Goal: Task Accomplishment & Management: Use online tool/utility

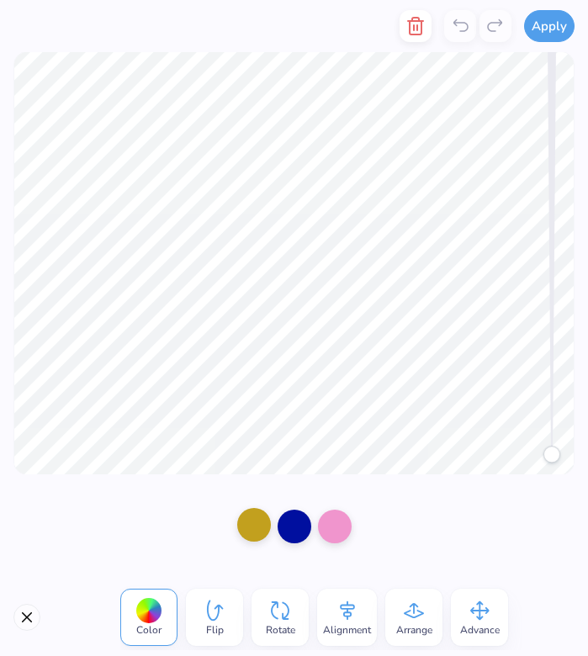
click at [252, 512] on div at bounding box center [254, 525] width 34 height 34
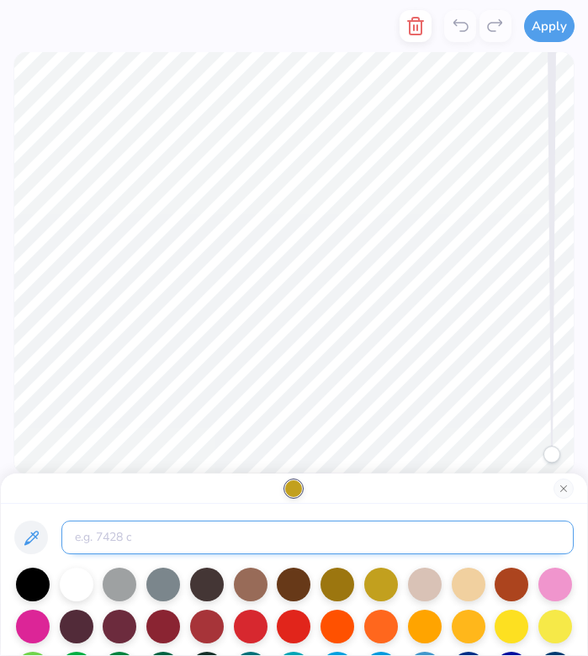
click at [321, 532] on input at bounding box center [317, 538] width 512 height 34
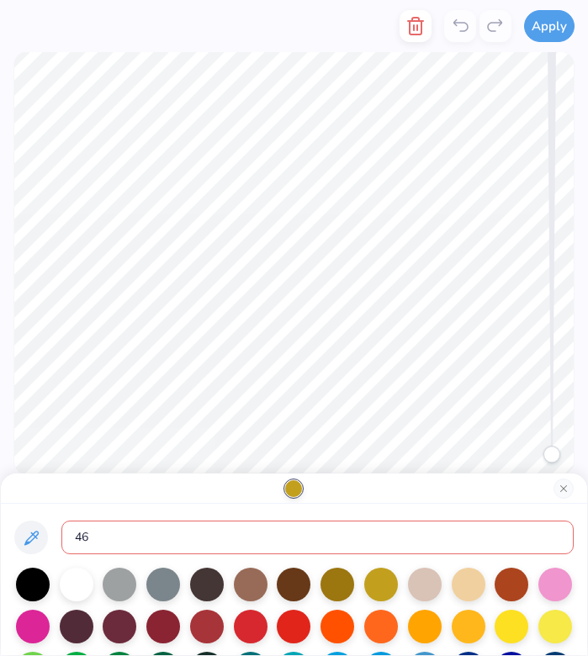
type input "465"
click at [297, 489] on div at bounding box center [293, 488] width 17 height 17
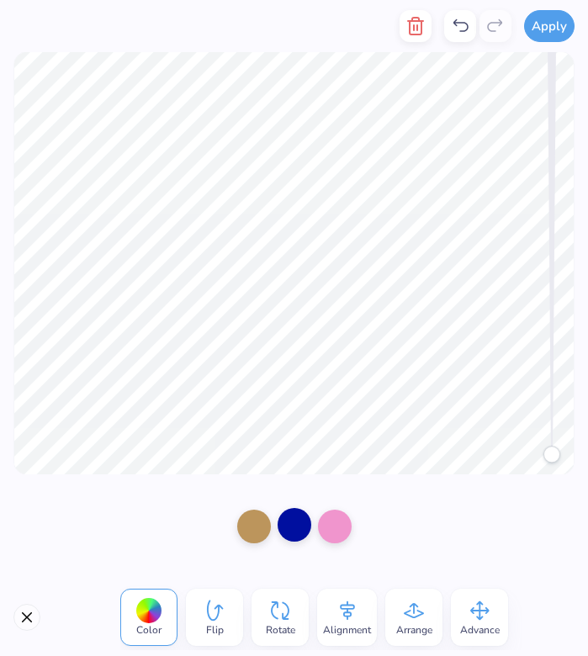
click at [290, 523] on div at bounding box center [295, 525] width 34 height 34
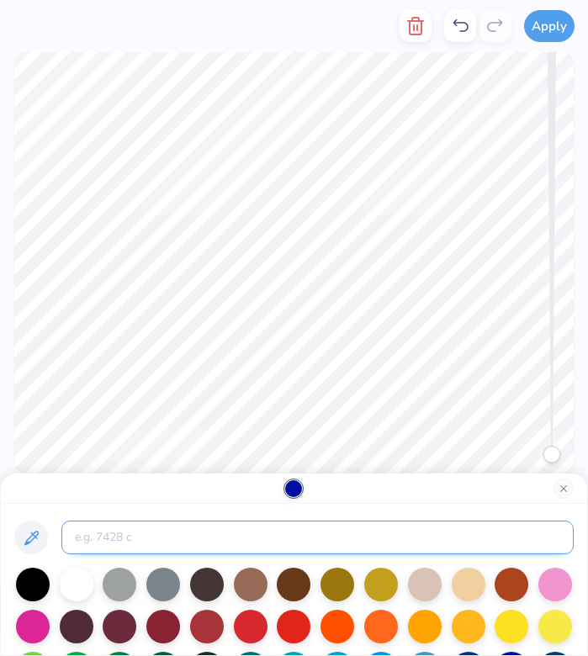
click at [265, 523] on input at bounding box center [317, 538] width 512 height 34
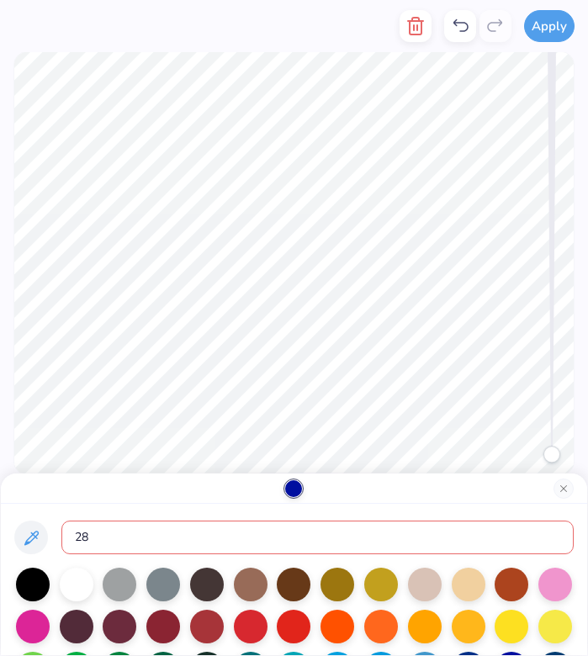
type input "281"
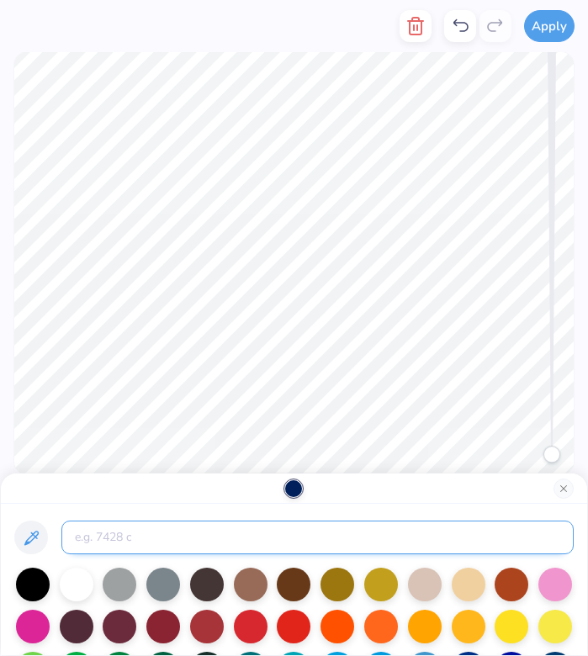
type input "p"
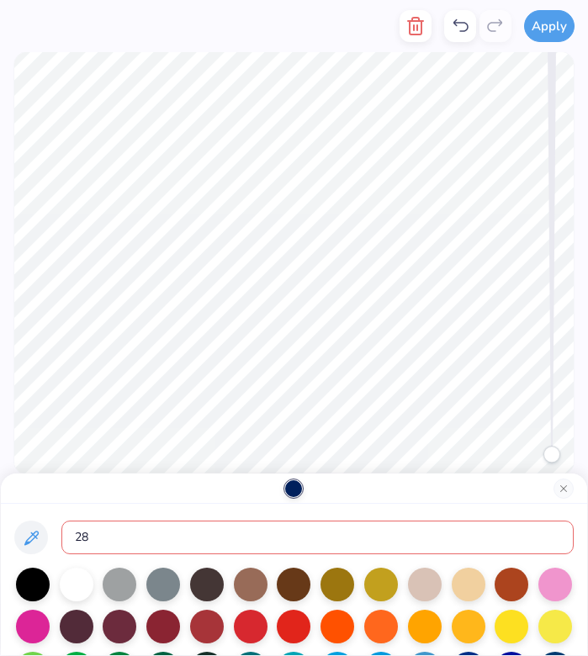
type input "281"
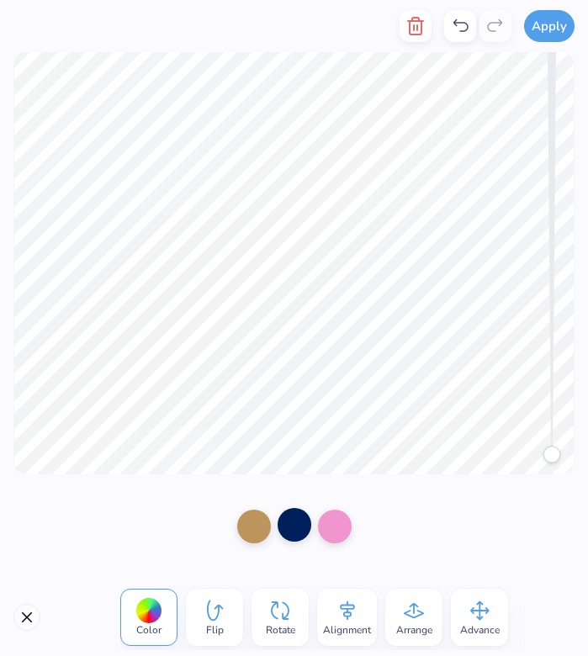
click at [300, 523] on div at bounding box center [295, 525] width 34 height 34
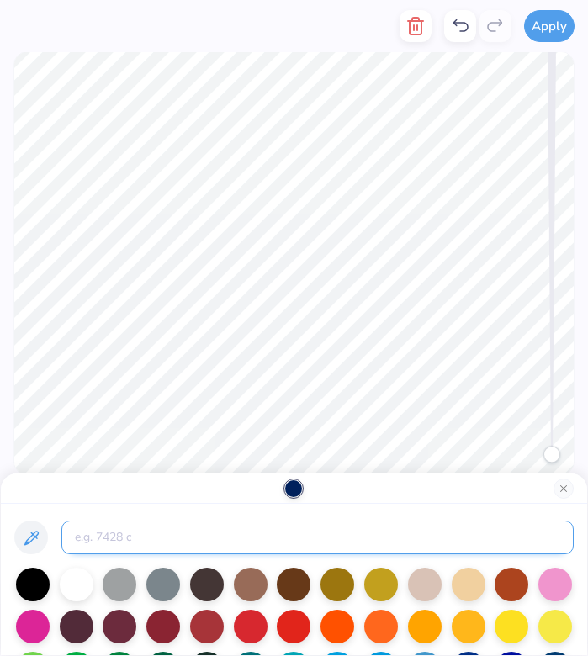
click at [199, 528] on input at bounding box center [317, 538] width 512 height 34
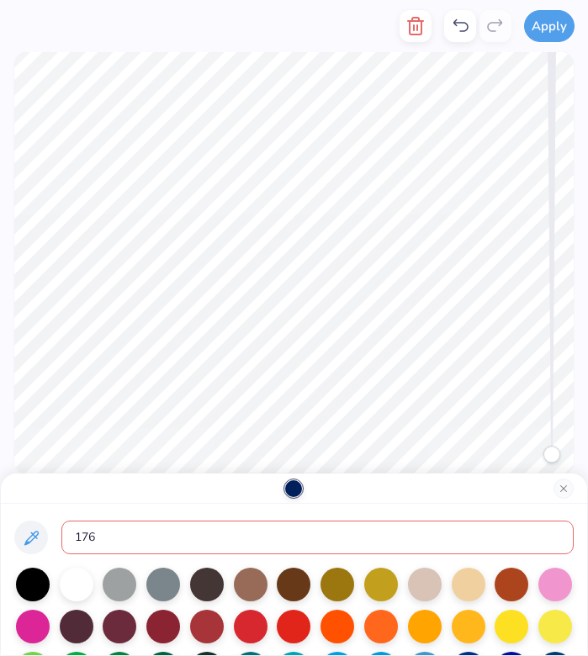
type input "1767"
type input "281"
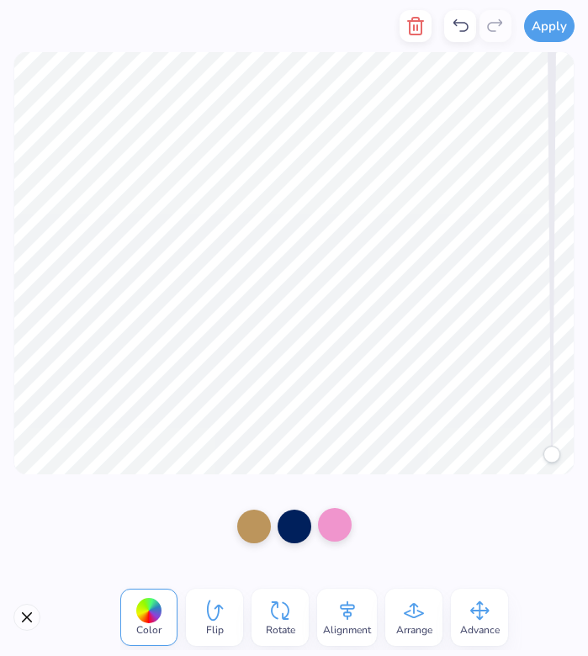
click at [332, 518] on div at bounding box center [335, 525] width 34 height 34
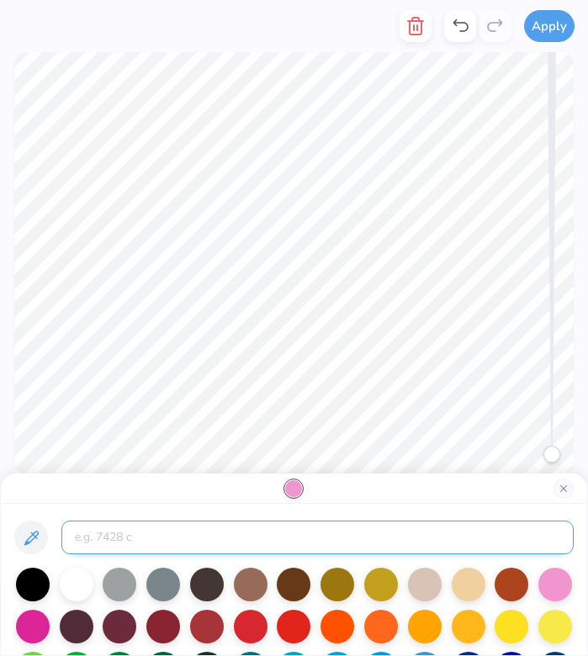
click at [239, 521] on input at bounding box center [317, 538] width 512 height 34
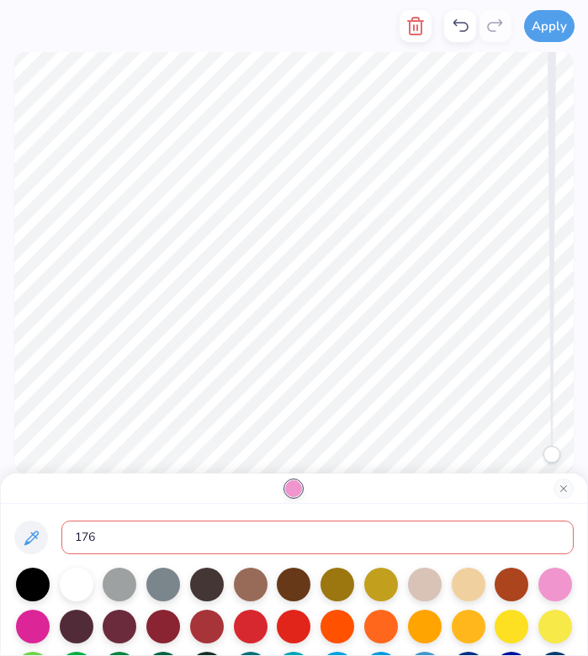
type input "1767"
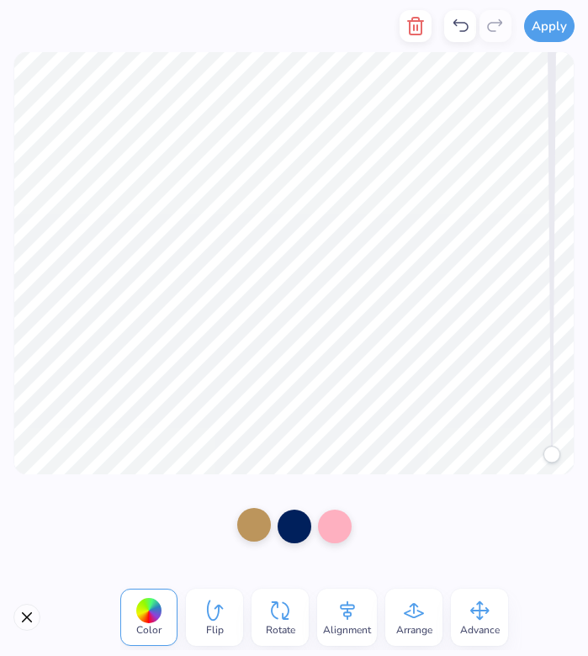
click at [249, 529] on div at bounding box center [254, 525] width 34 height 34
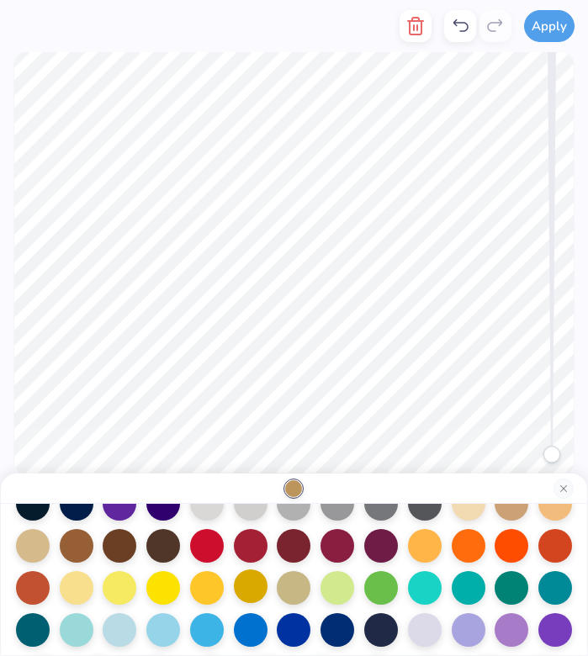
scroll to position [197, 0]
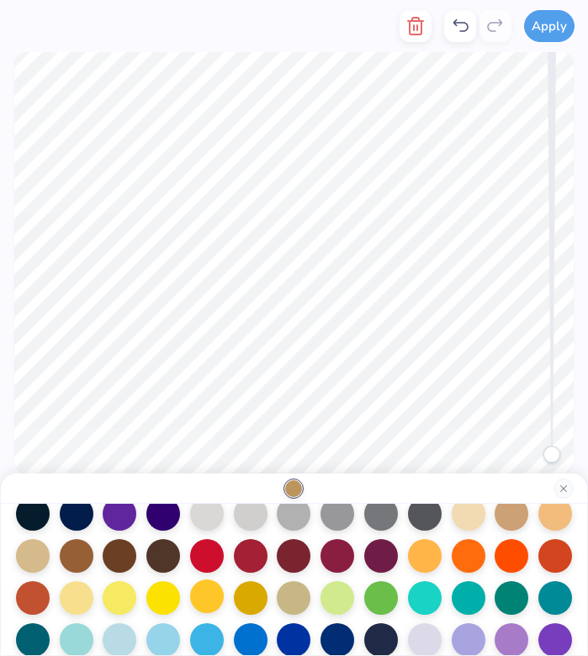
click at [205, 602] on div at bounding box center [207, 597] width 34 height 34
click at [124, 602] on div at bounding box center [120, 597] width 34 height 34
click at [86, 603] on div at bounding box center [77, 597] width 34 height 34
click at [35, 558] on div at bounding box center [33, 555] width 34 height 34
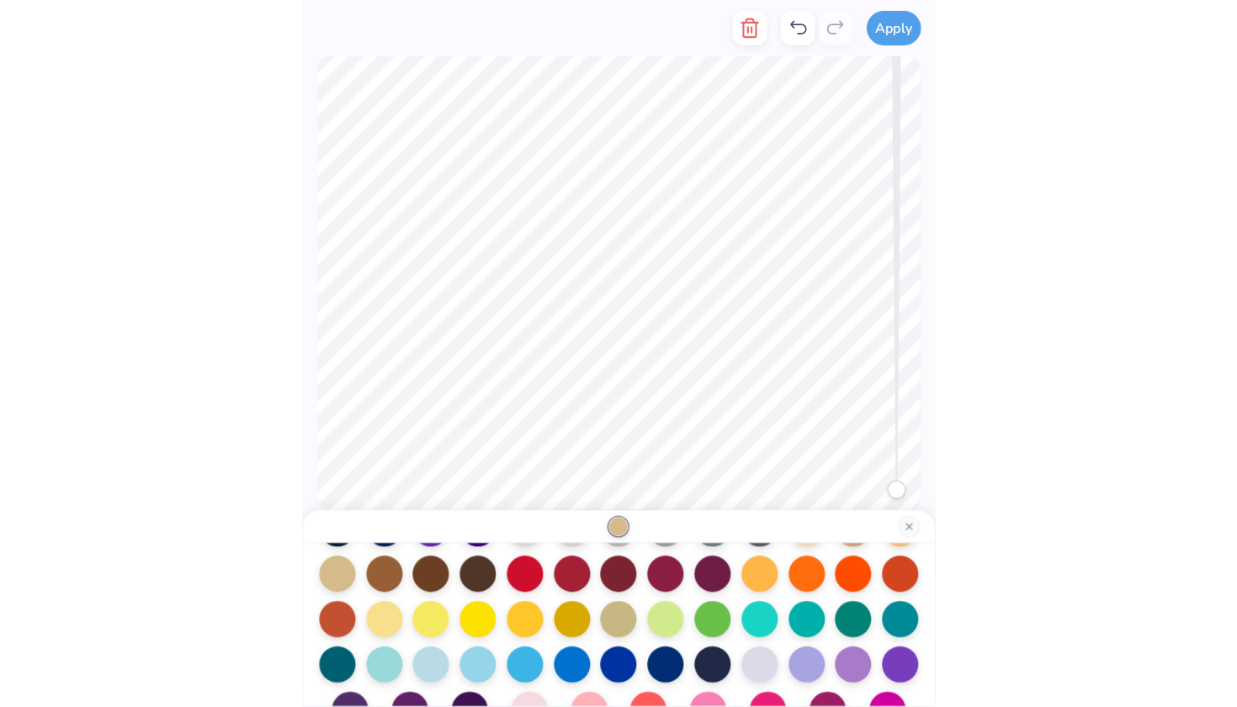
scroll to position [221, 0]
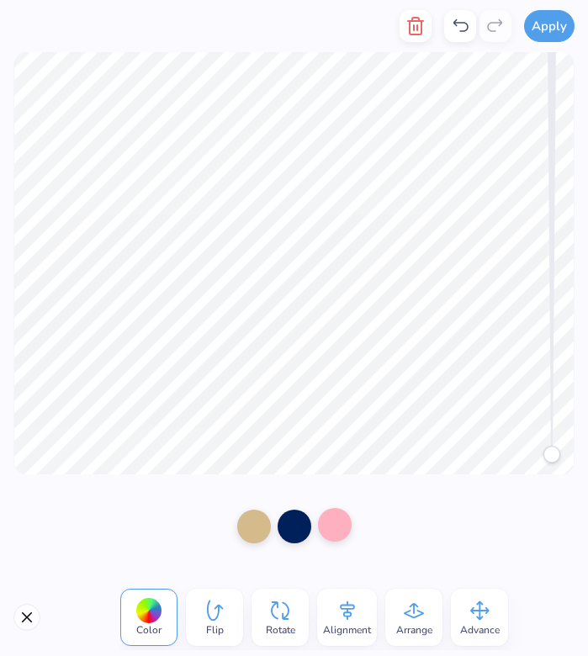
click at [321, 518] on div at bounding box center [335, 525] width 34 height 34
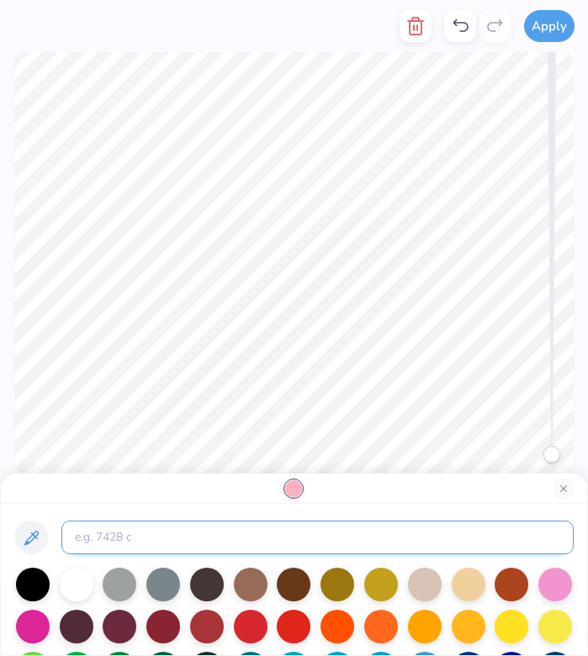
click at [272, 545] on input at bounding box center [317, 538] width 512 height 34
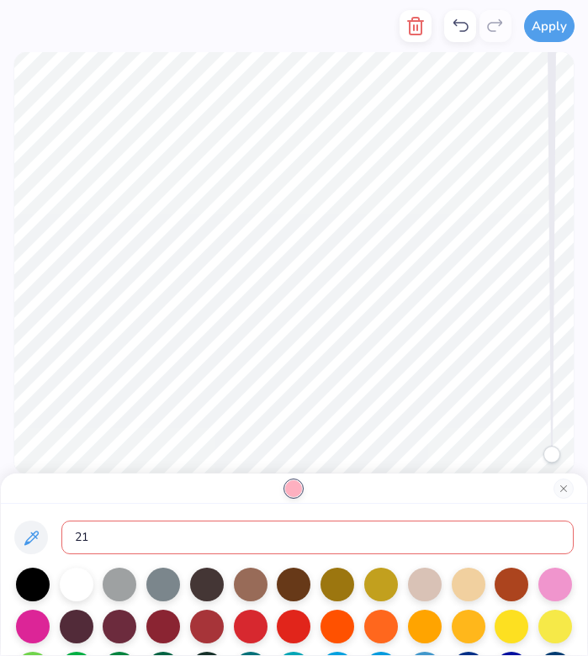
type input "218"
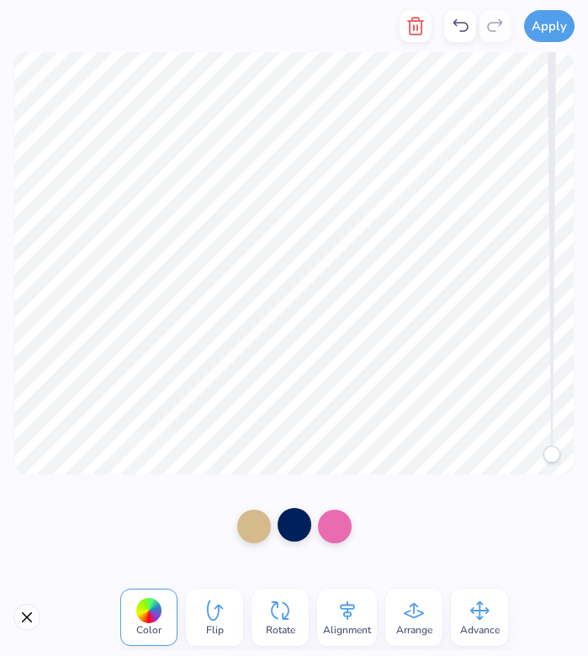
click at [306, 517] on div at bounding box center [295, 525] width 34 height 34
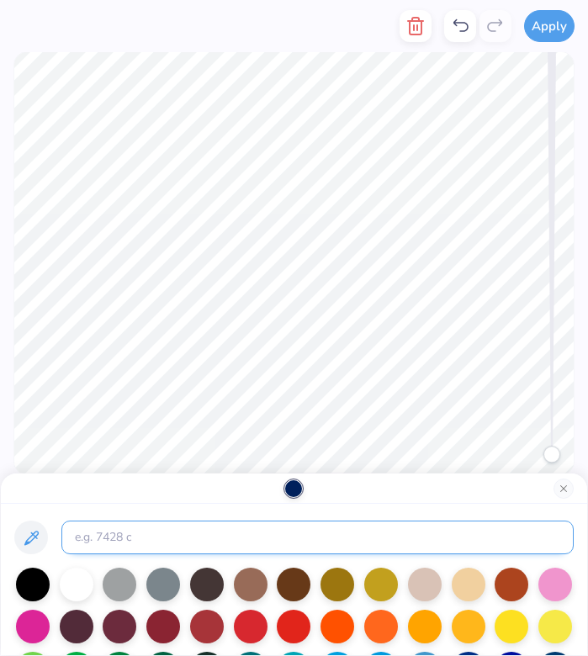
click at [161, 534] on input at bounding box center [317, 538] width 512 height 34
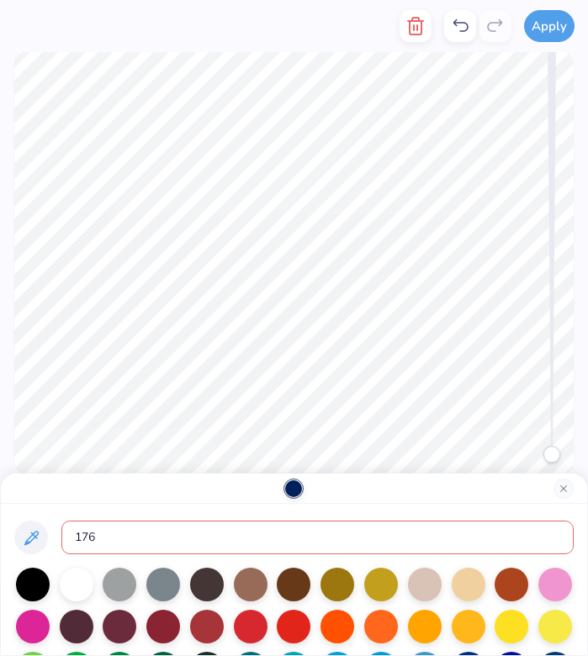
type input "1767"
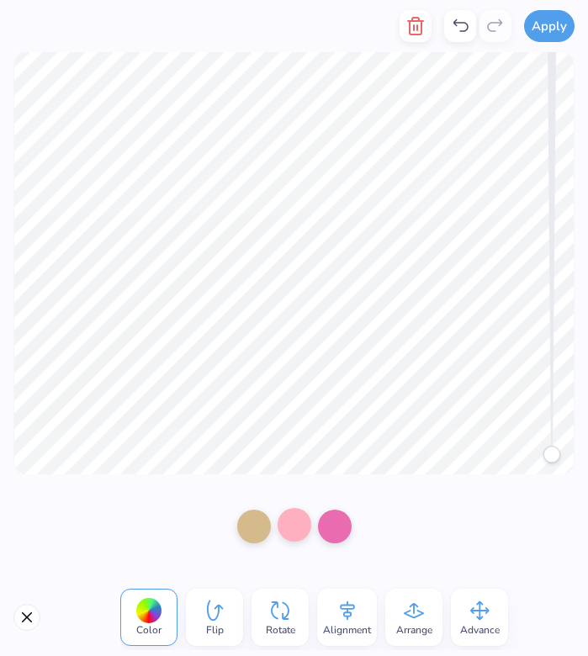
click at [295, 530] on div at bounding box center [295, 525] width 34 height 34
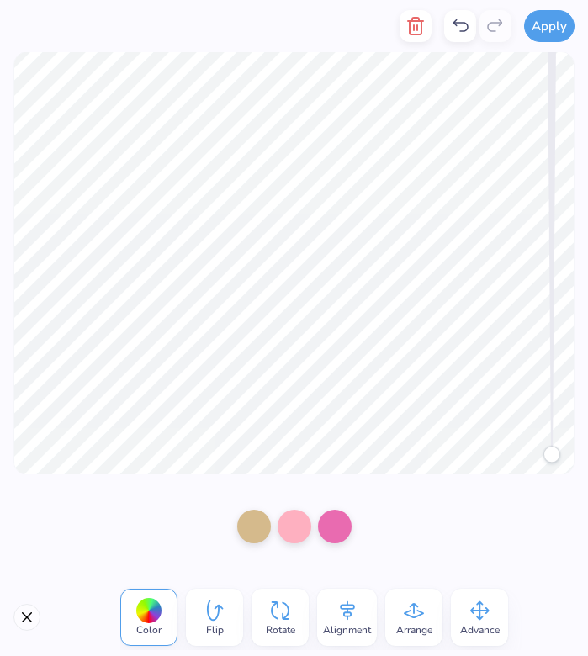
click at [333, 546] on div at bounding box center [294, 526] width 141 height 47
click at [326, 530] on div at bounding box center [335, 525] width 34 height 34
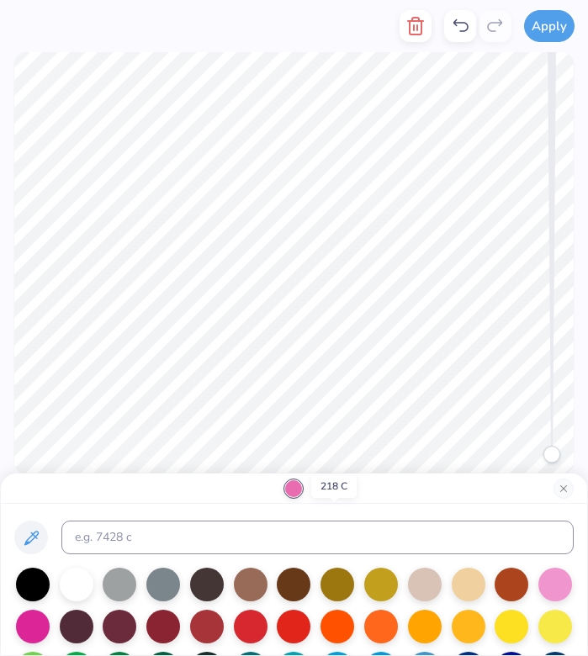
click at [270, 515] on div at bounding box center [294, 579] width 587 height 151
click at [260, 529] on input at bounding box center [317, 538] width 512 height 34
type input "281"
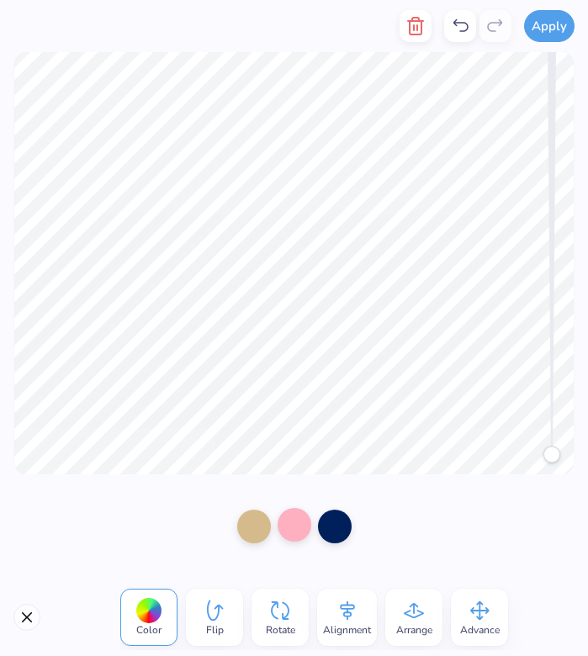
click at [294, 524] on div at bounding box center [295, 525] width 34 height 34
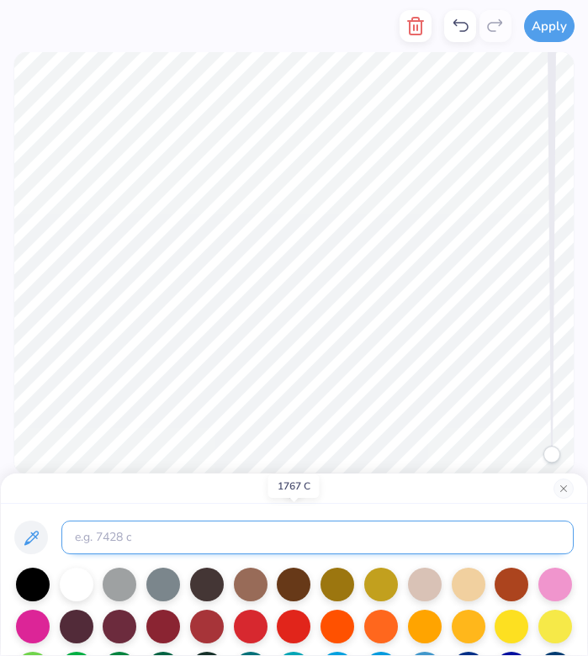
click at [195, 531] on input at bounding box center [317, 538] width 512 height 34
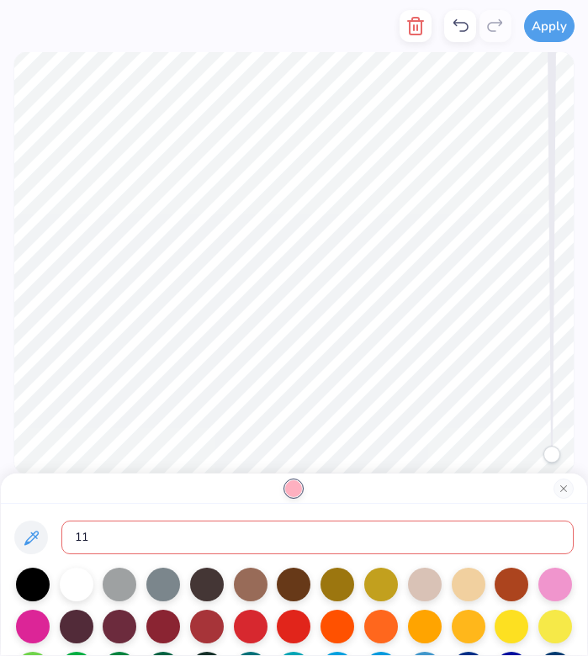
type input "118"
type input "281"
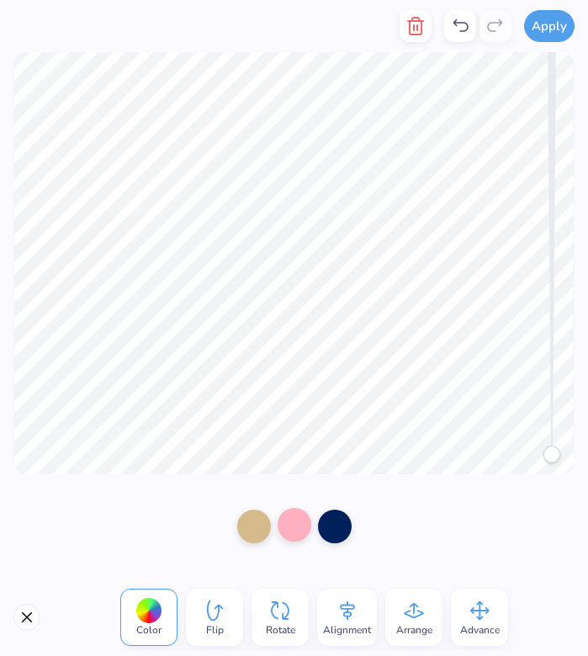
click at [290, 533] on div at bounding box center [295, 525] width 34 height 34
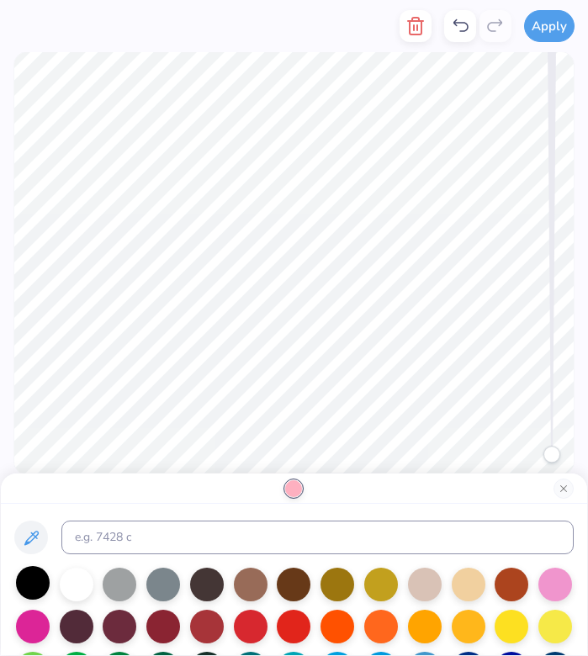
click at [26, 584] on div at bounding box center [33, 583] width 34 height 34
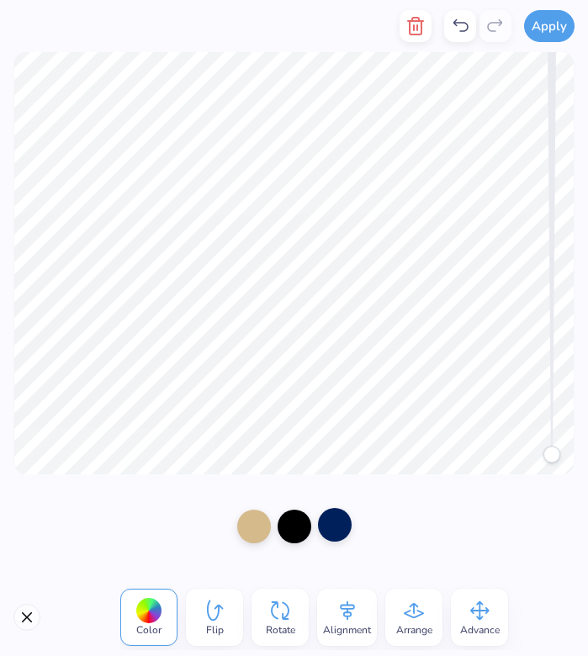
click at [325, 519] on div at bounding box center [335, 525] width 34 height 34
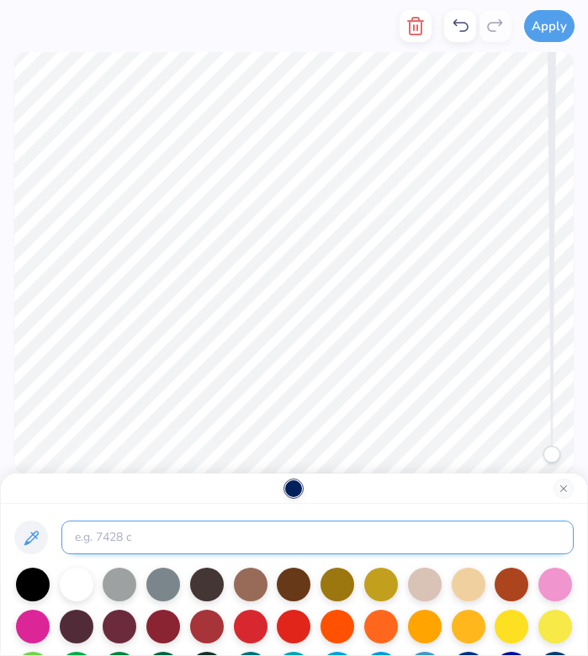
click at [241, 529] on input at bounding box center [317, 538] width 512 height 34
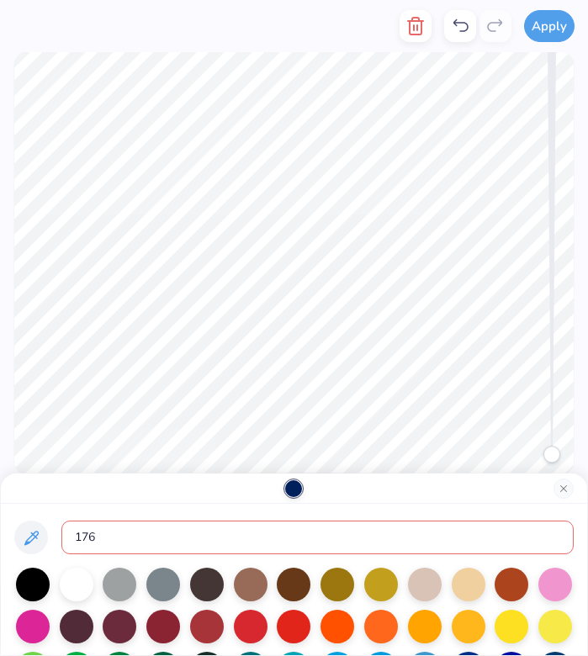
type input "1767"
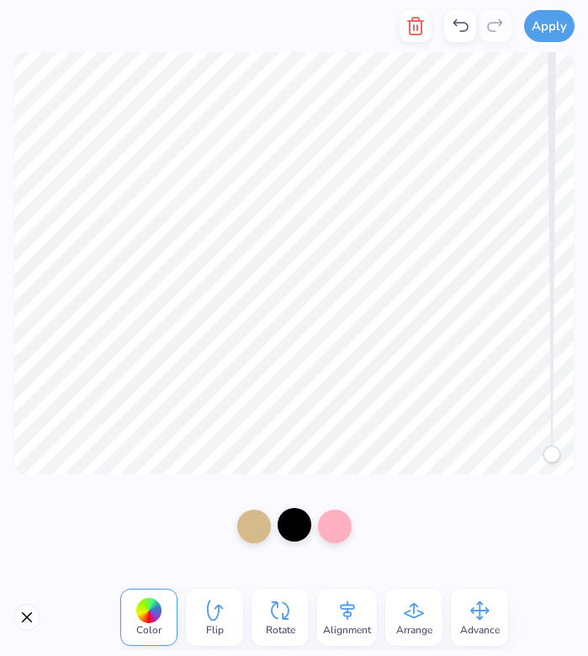
click at [293, 526] on div at bounding box center [295, 525] width 34 height 34
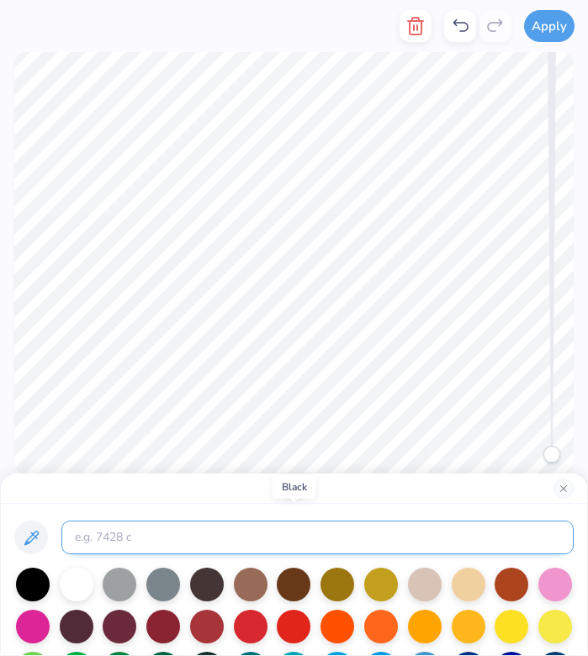
click at [204, 523] on input at bounding box center [317, 538] width 512 height 34
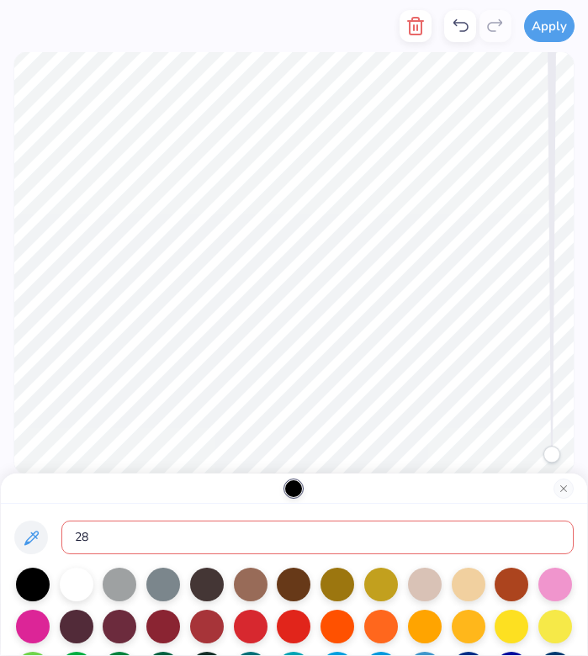
type input "281"
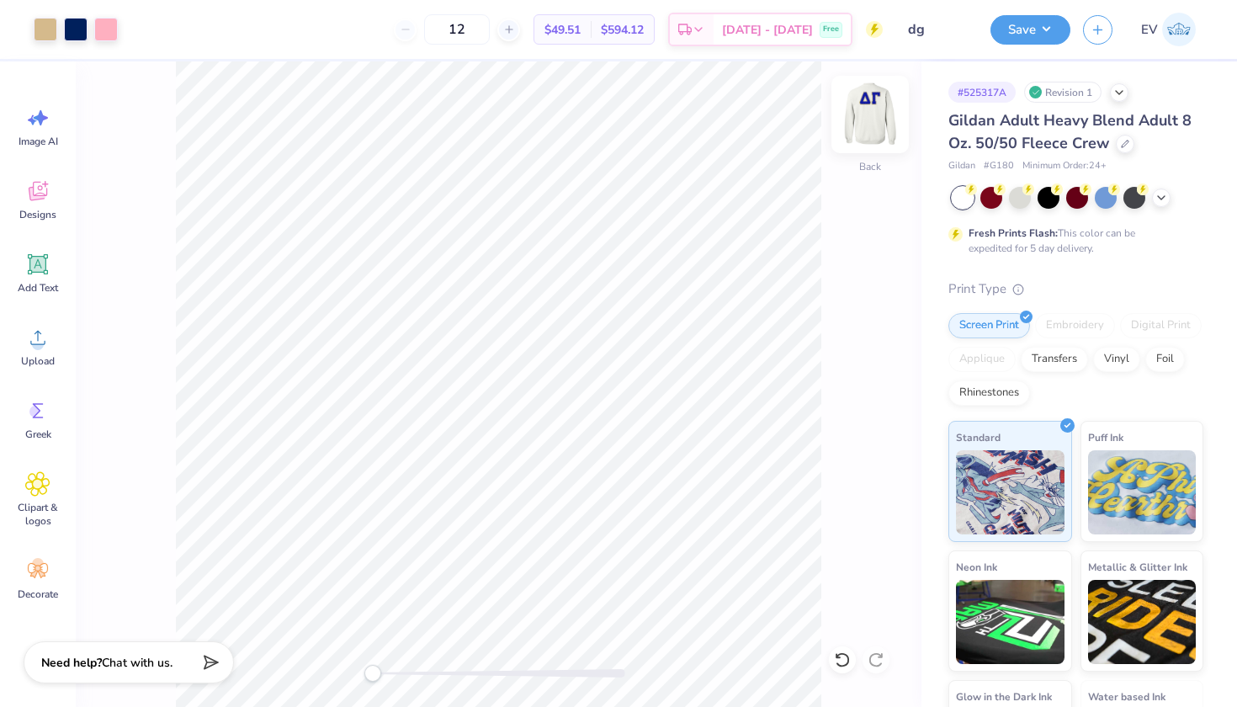
click at [884, 105] on img at bounding box center [869, 114] width 67 height 67
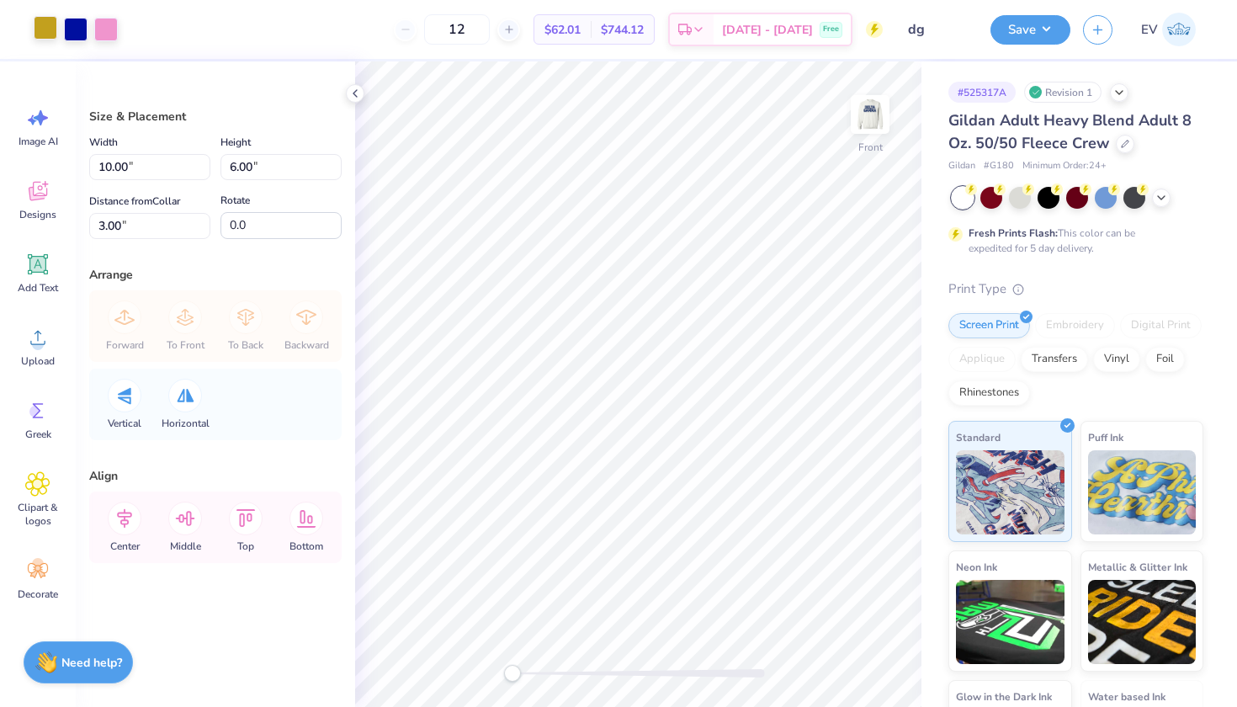
click at [57, 30] on div at bounding box center [46, 28] width 24 height 24
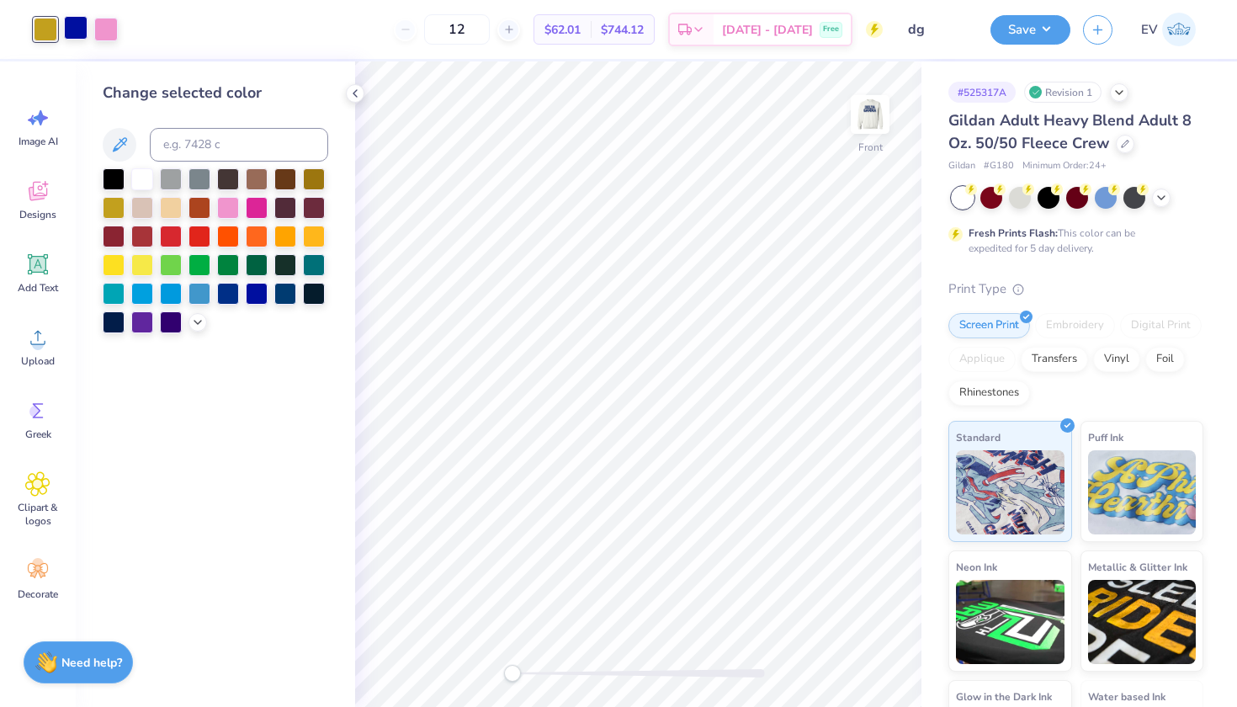
click at [67, 30] on div at bounding box center [76, 28] width 24 height 24
click at [236, 148] on input at bounding box center [239, 145] width 178 height 34
type input "281"
click at [100, 30] on div at bounding box center [106, 28] width 24 height 24
click at [197, 133] on input at bounding box center [239, 145] width 178 height 34
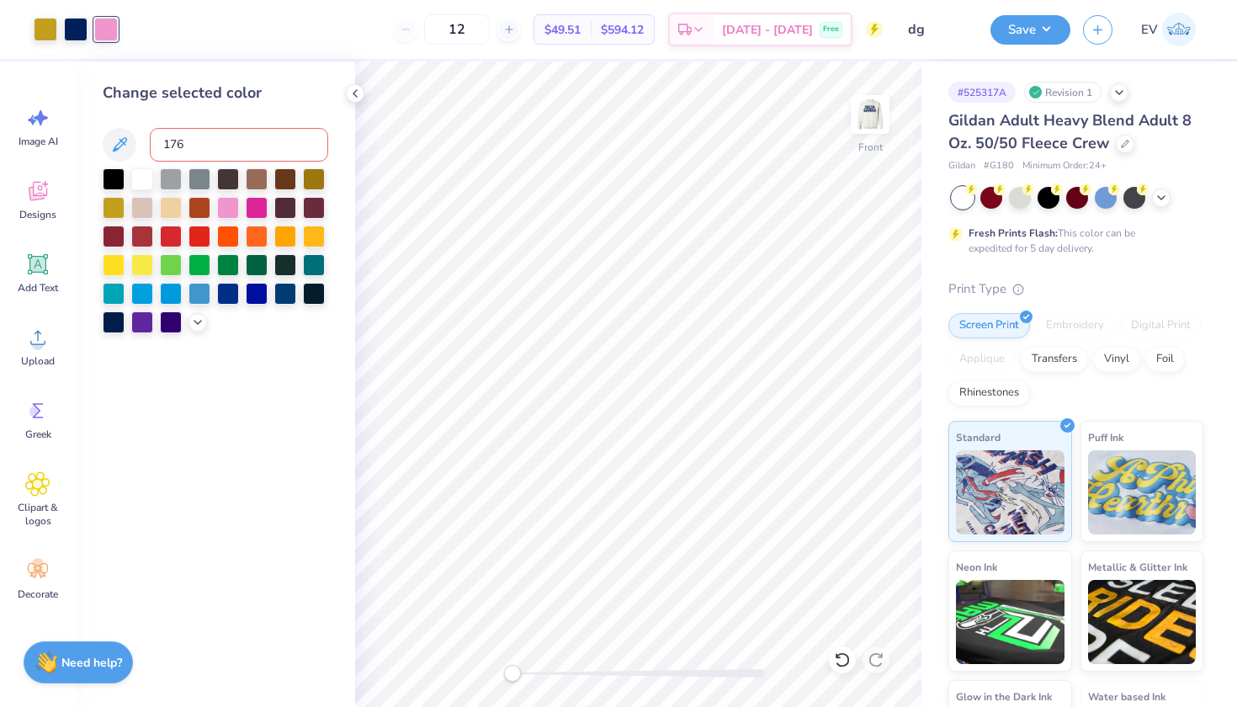
type input "1767"
click at [45, 27] on div at bounding box center [46, 28] width 24 height 24
click at [879, 106] on img at bounding box center [869, 114] width 67 height 67
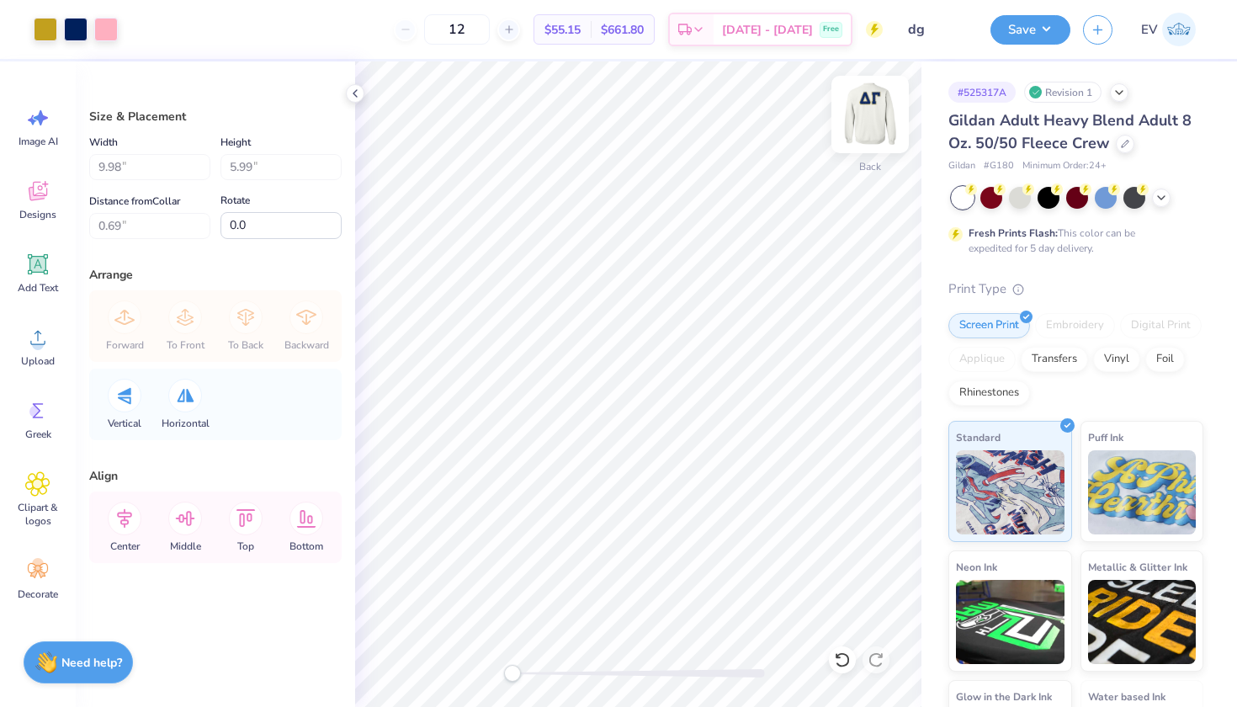
type input "12.00"
type input "6.01"
type input "3.00"
click at [879, 115] on img at bounding box center [869, 114] width 67 height 67
type input "10.00"
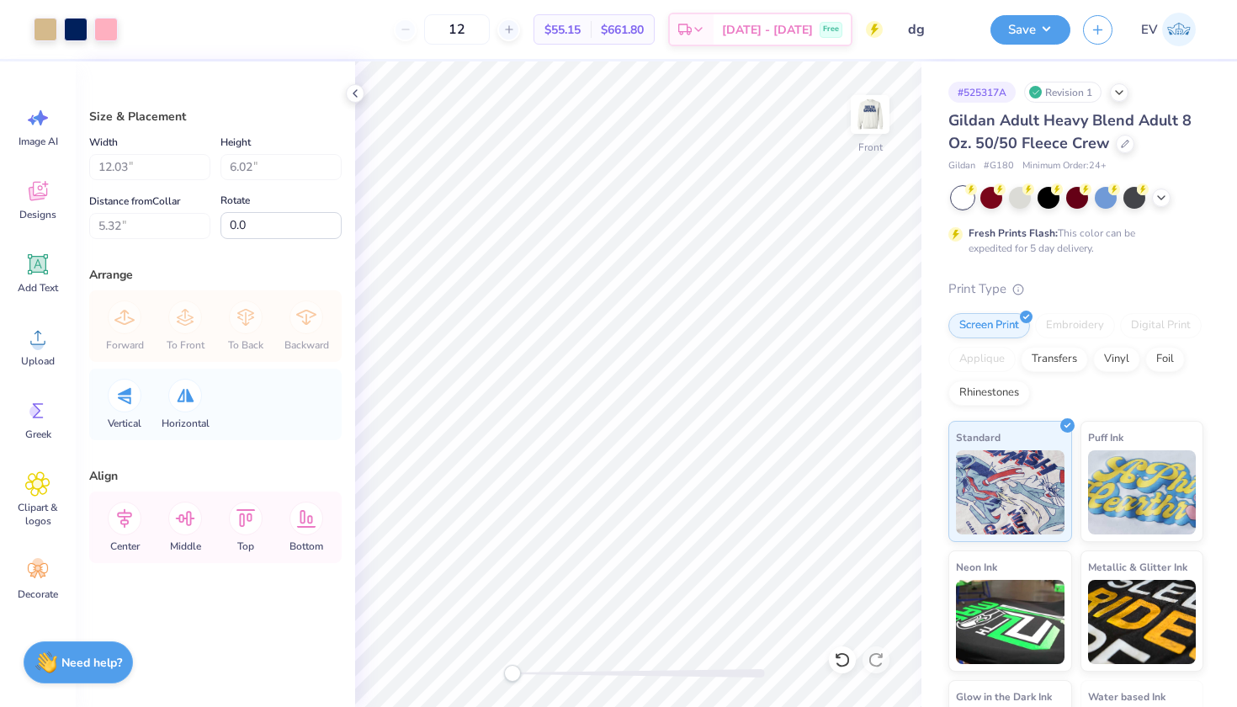
type input "6.00"
type input "3.00"
click at [37, 29] on div at bounding box center [46, 28] width 24 height 24
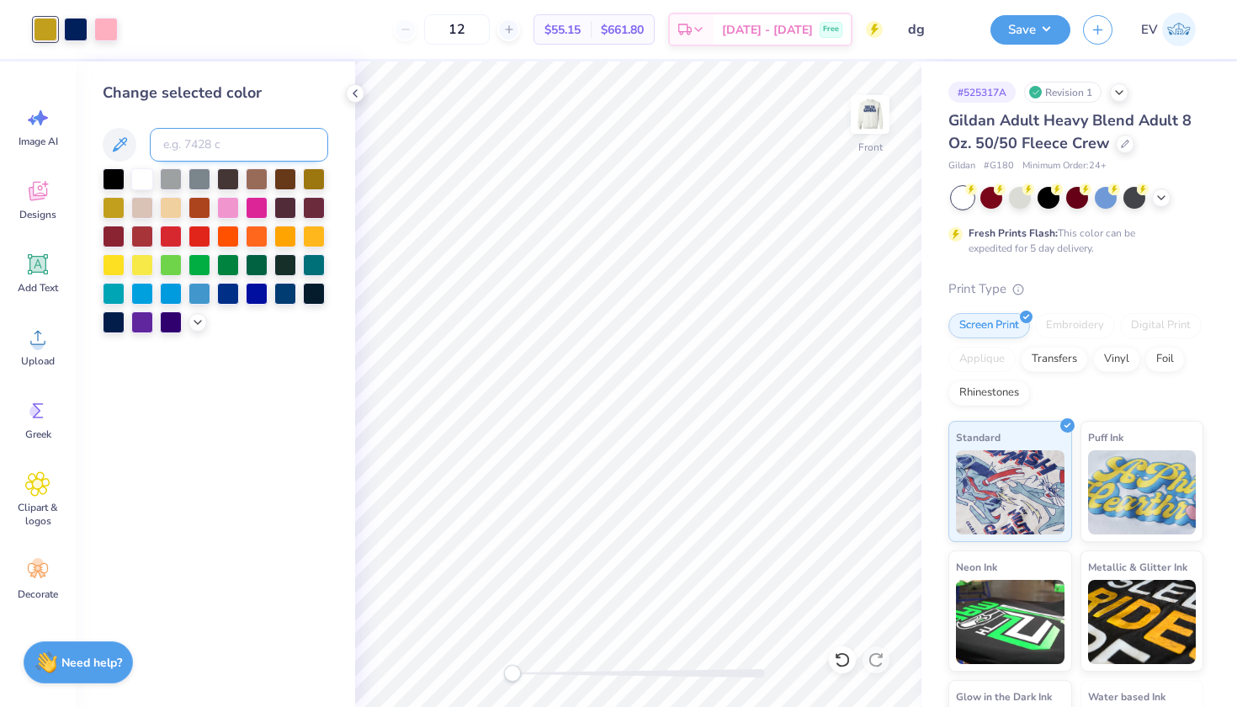
click at [205, 136] on input at bounding box center [239, 145] width 178 height 34
type input "467"
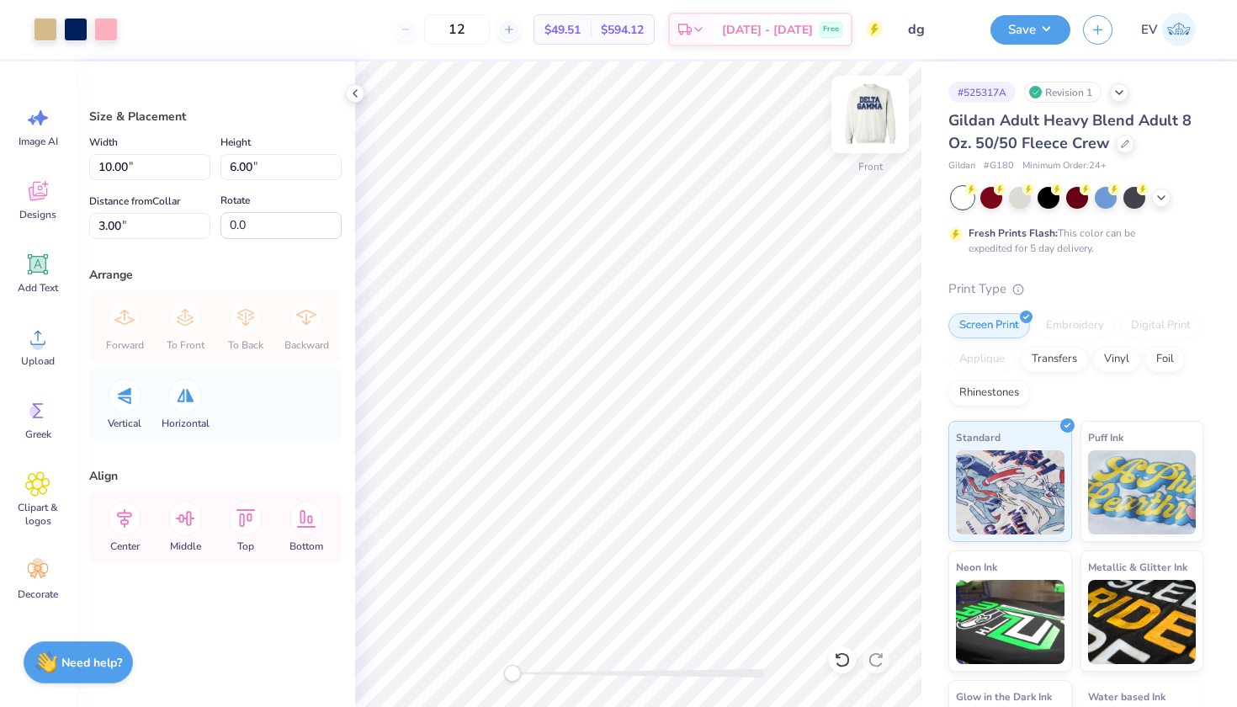
click at [858, 102] on img at bounding box center [869, 114] width 67 height 67
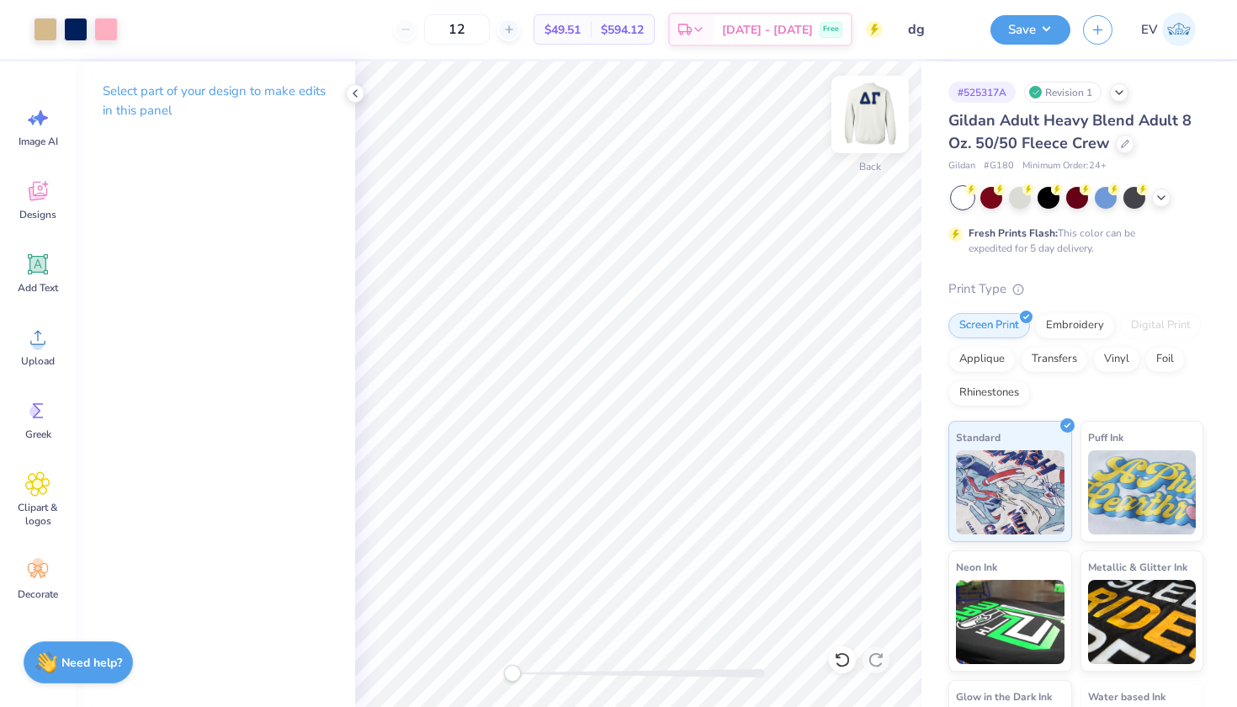
click at [869, 99] on img at bounding box center [869, 114] width 67 height 67
click at [872, 119] on img at bounding box center [869, 114] width 67 height 67
click at [849, 667] on icon at bounding box center [842, 659] width 17 height 17
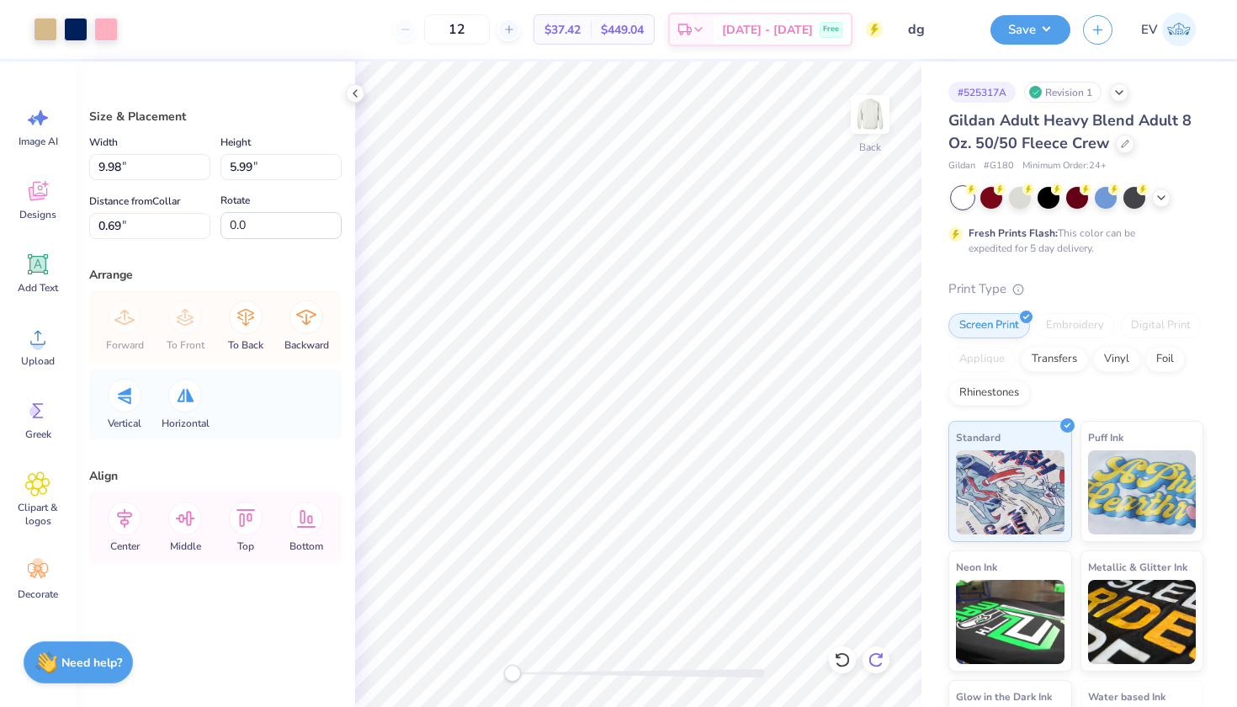
click at [878, 670] on div at bounding box center [876, 659] width 27 height 27
type input "12.00"
type input "6.01"
type input "3.00"
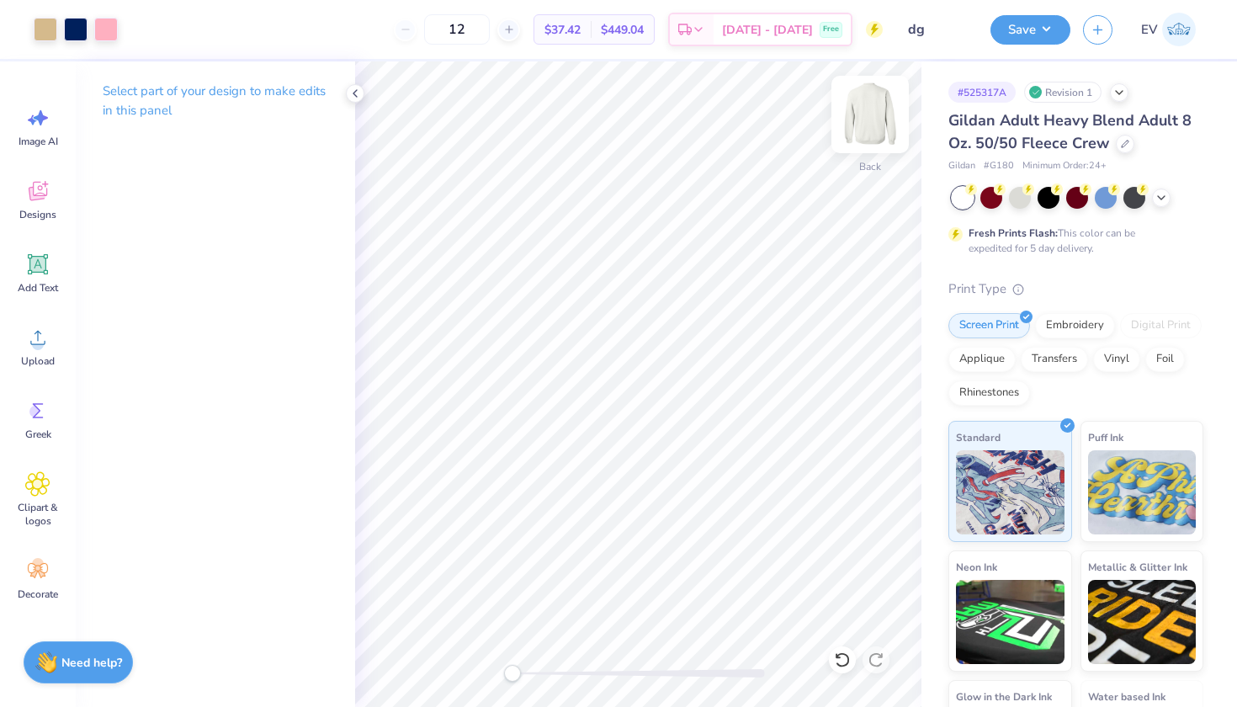
click at [867, 102] on img at bounding box center [869, 114] width 67 height 67
click at [867, 98] on img at bounding box center [869, 114] width 67 height 67
click at [39, 354] on span "Upload" at bounding box center [38, 360] width 34 height 13
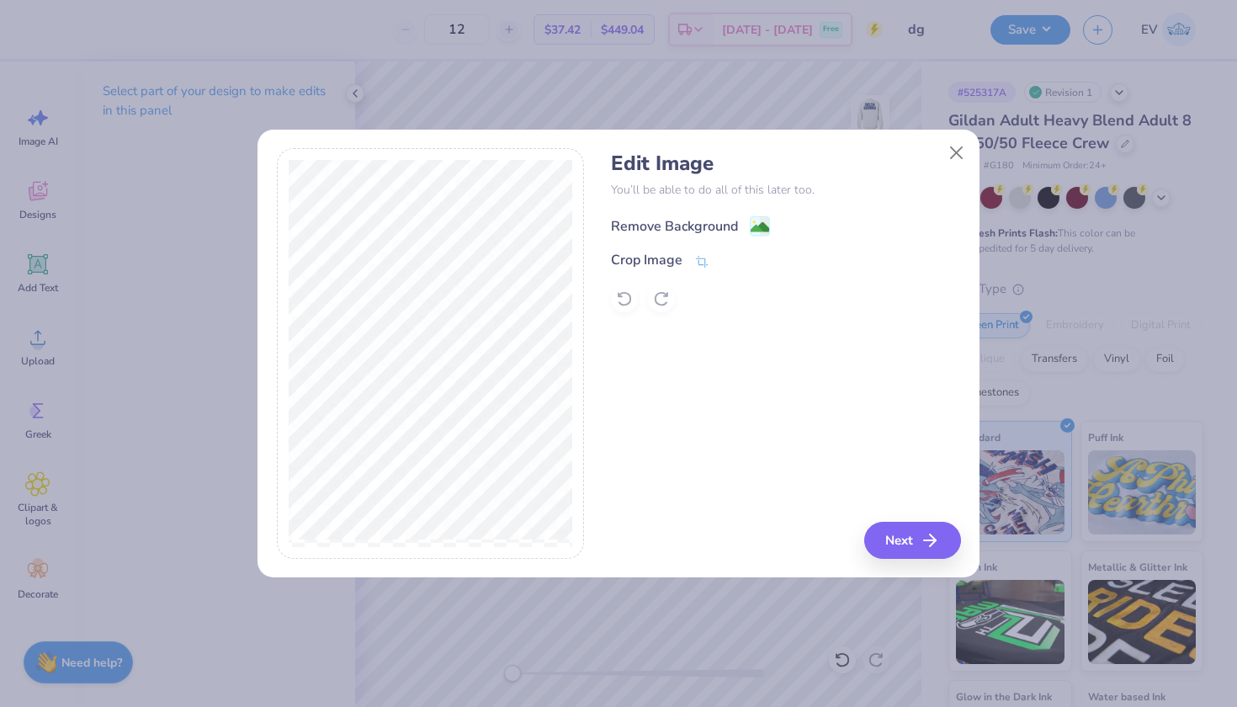
click at [723, 234] on div "Remove Background" at bounding box center [674, 226] width 127 height 20
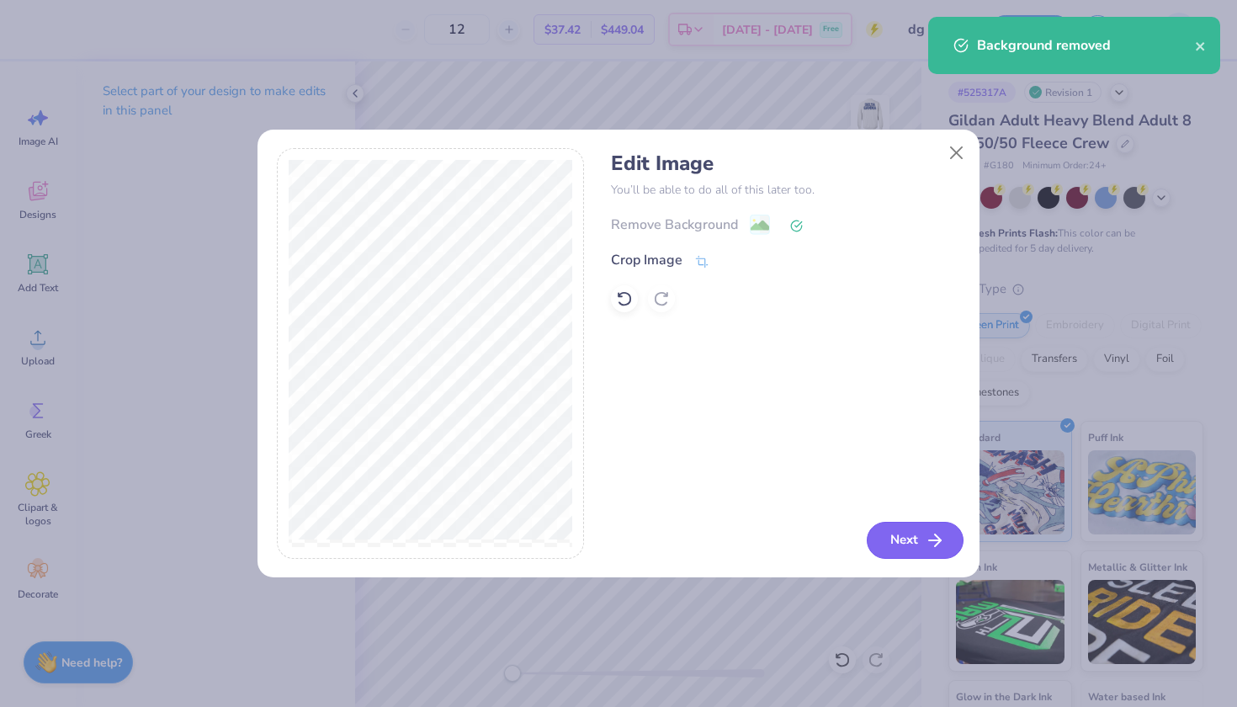
click at [918, 530] on button "Next" at bounding box center [915, 540] width 97 height 37
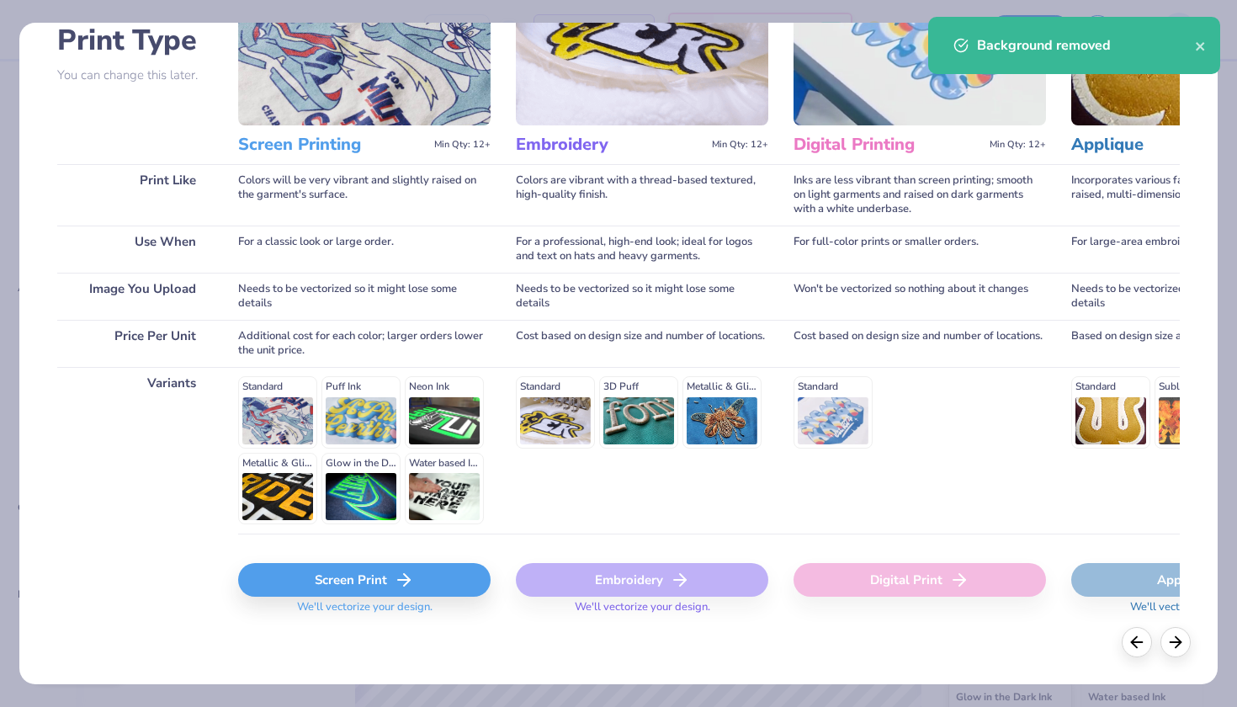
scroll to position [131, 0]
click at [338, 584] on div "Screen Print" at bounding box center [364, 581] width 252 height 34
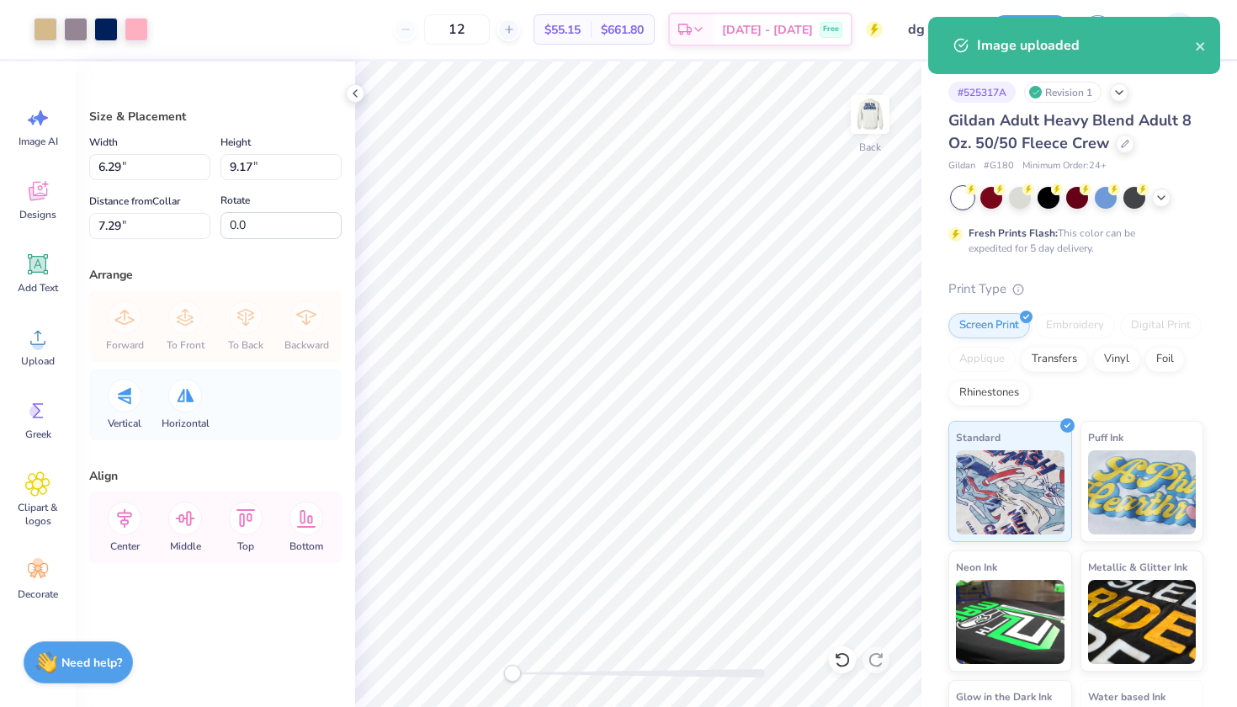
type input "2.51"
type input "3.66"
type input "12.80"
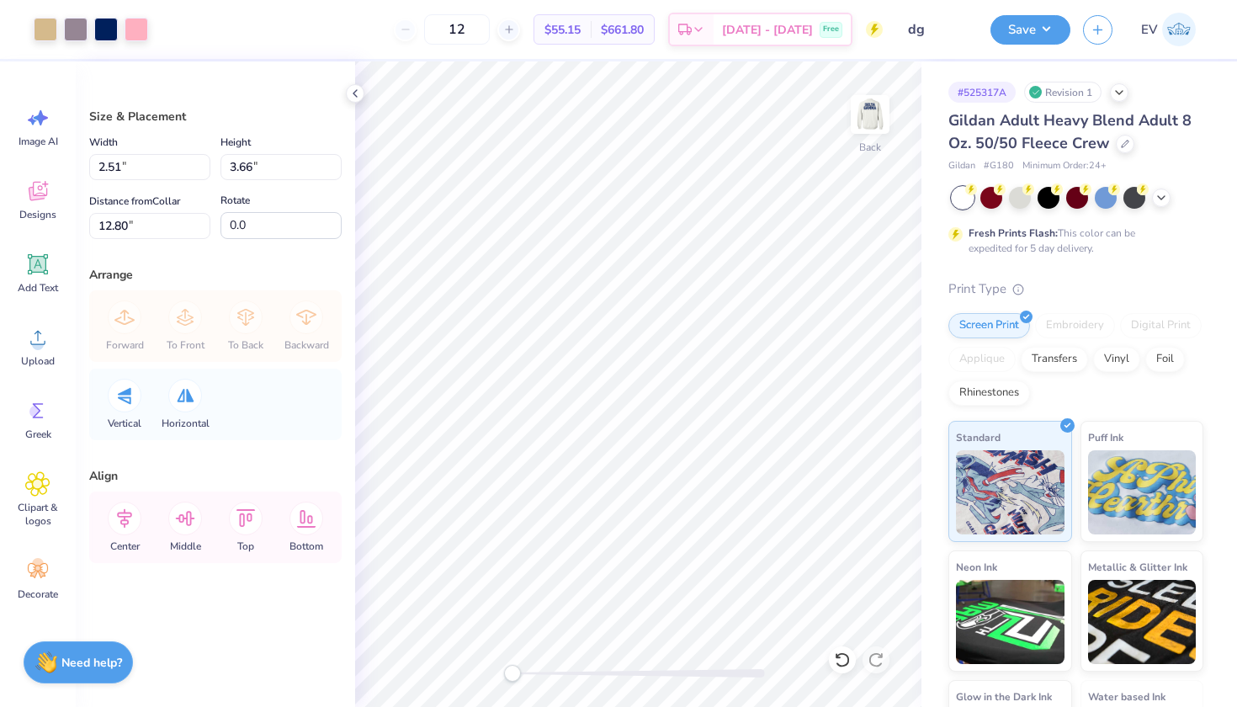
type input "1.27"
type input "1.85"
type input "6.05"
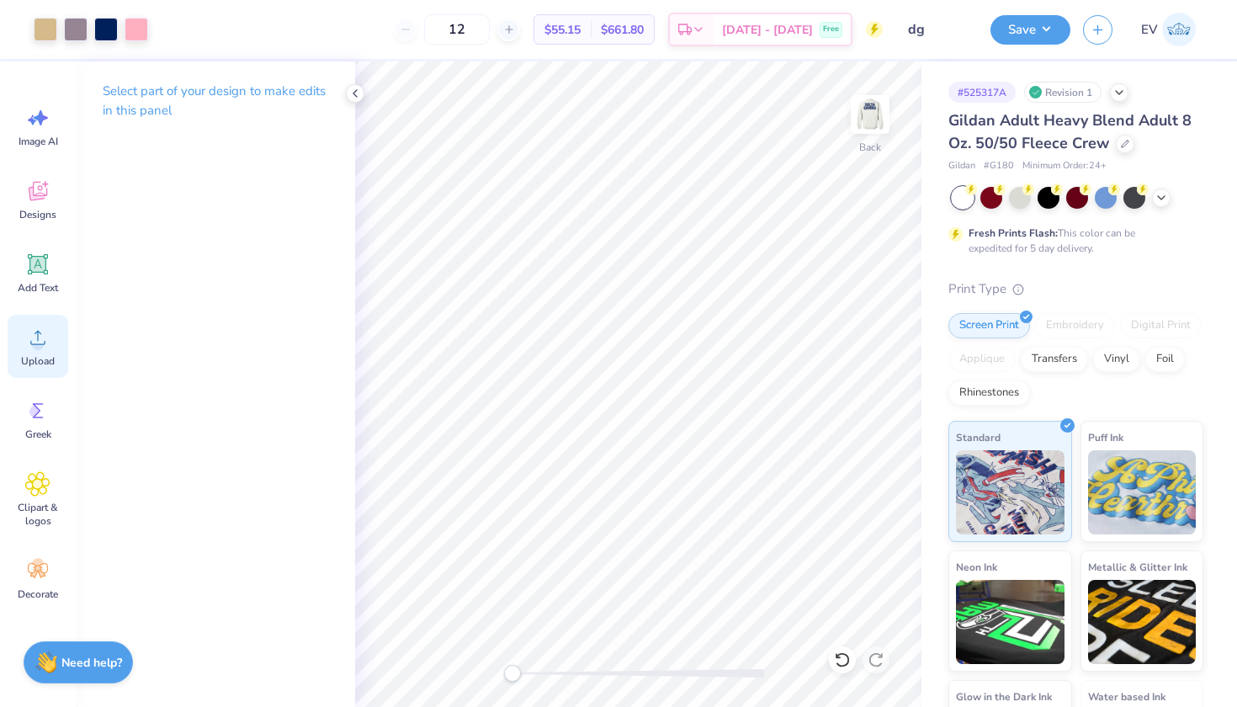
click at [55, 350] on div "Upload" at bounding box center [38, 346] width 61 height 63
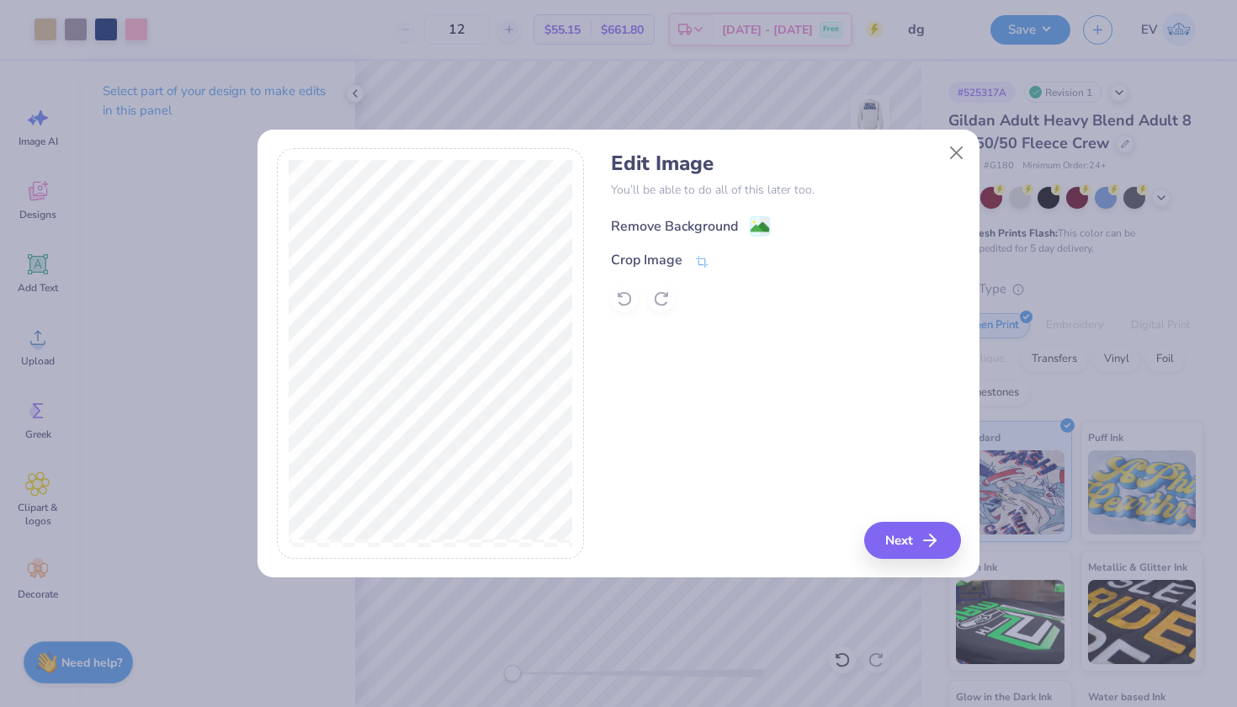
click at [721, 217] on div "Remove Background" at bounding box center [674, 226] width 127 height 20
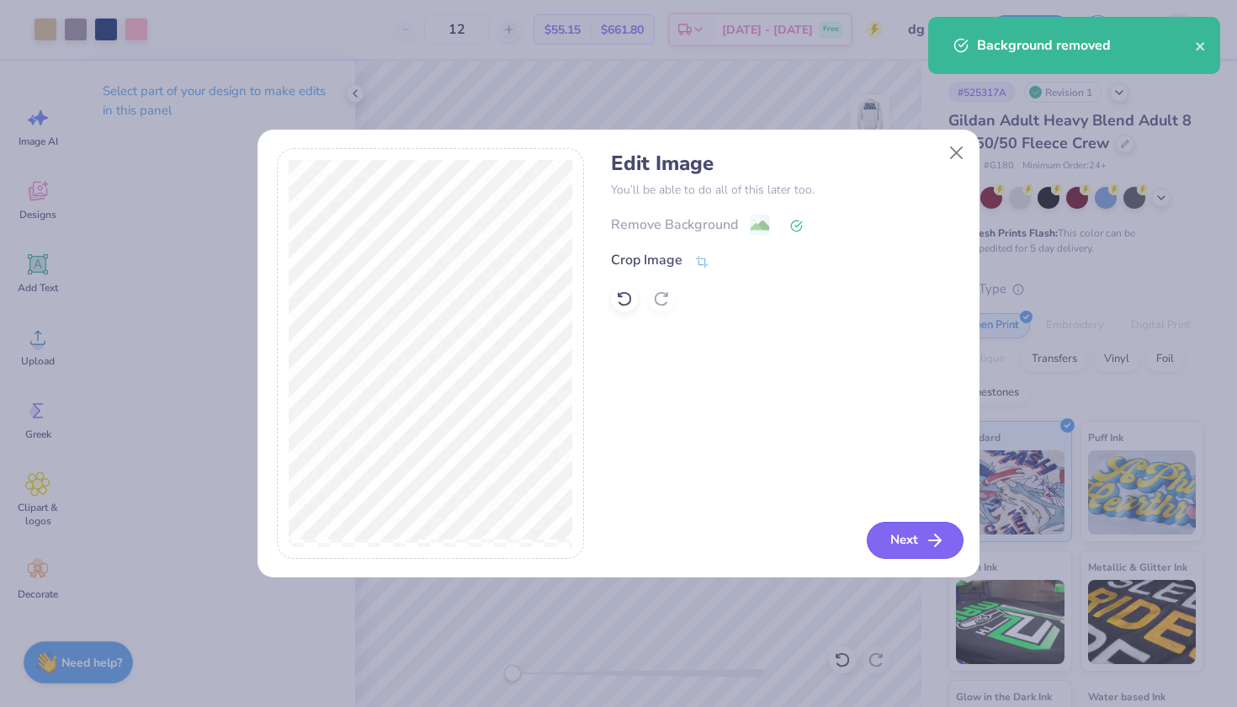
click at [896, 549] on button "Next" at bounding box center [915, 540] width 97 height 37
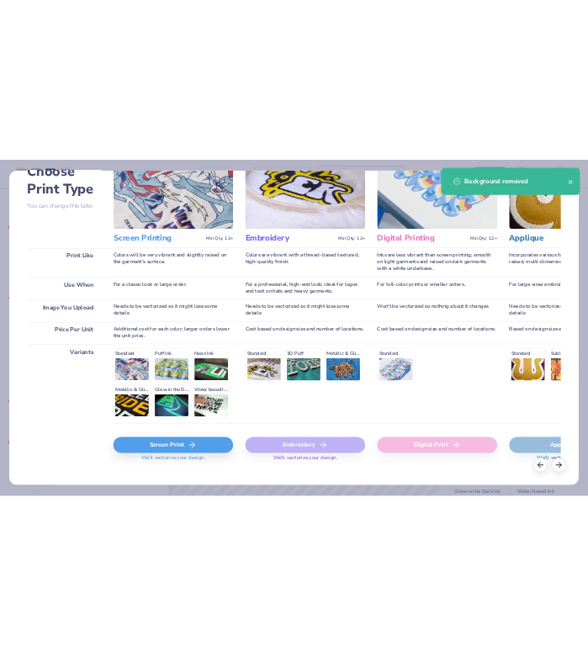
scroll to position [129, 0]
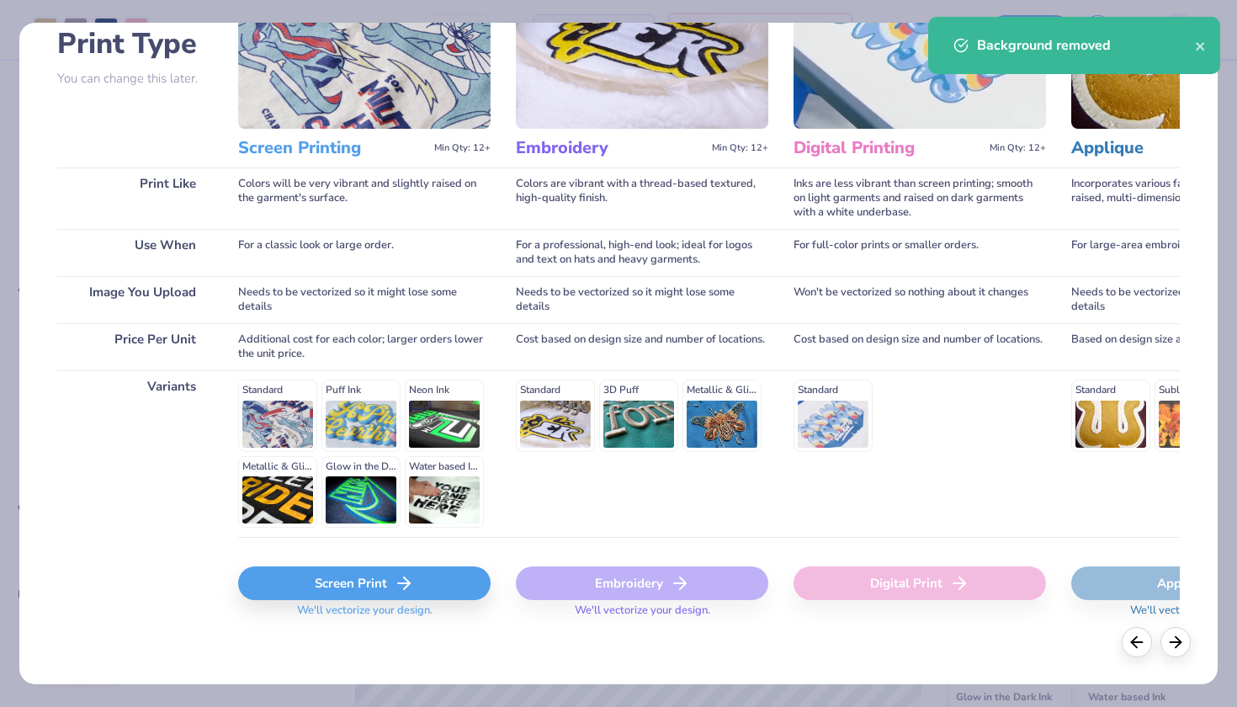
click at [351, 603] on span "We'll vectorize your design." at bounding box center [364, 615] width 149 height 24
click at [348, 591] on div "Screen Print" at bounding box center [364, 583] width 252 height 34
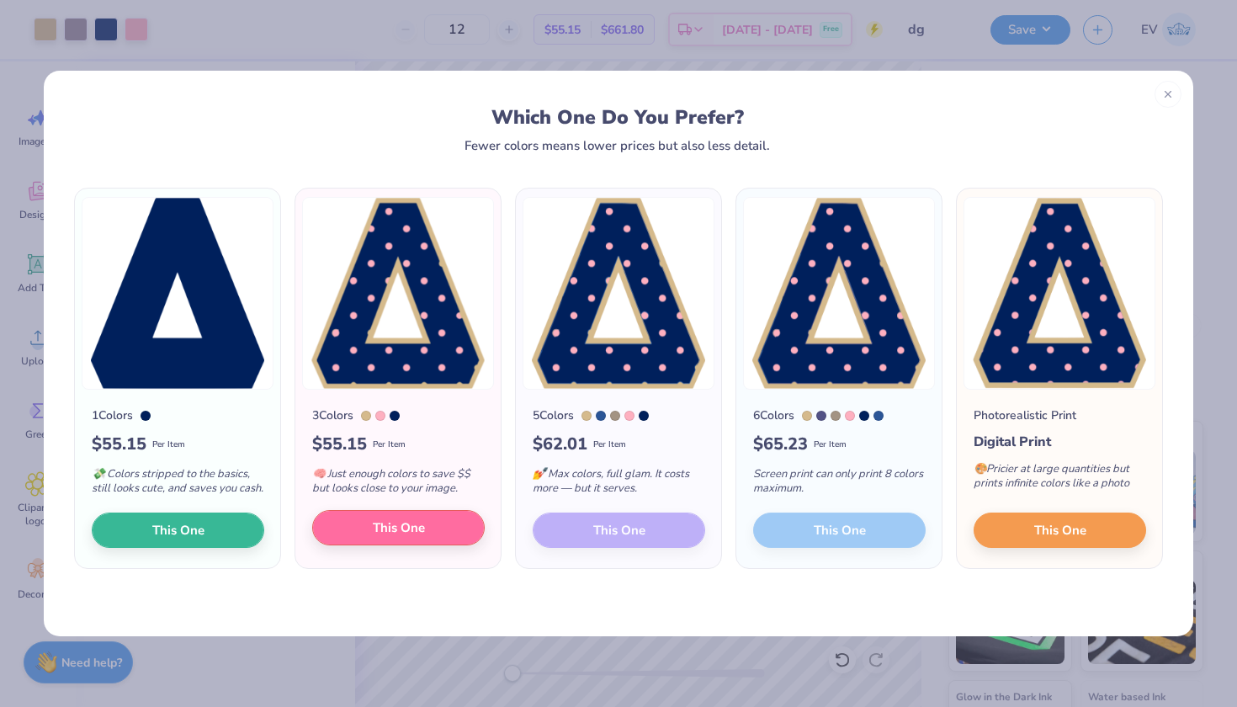
click at [381, 536] on span "This One" at bounding box center [399, 527] width 52 height 19
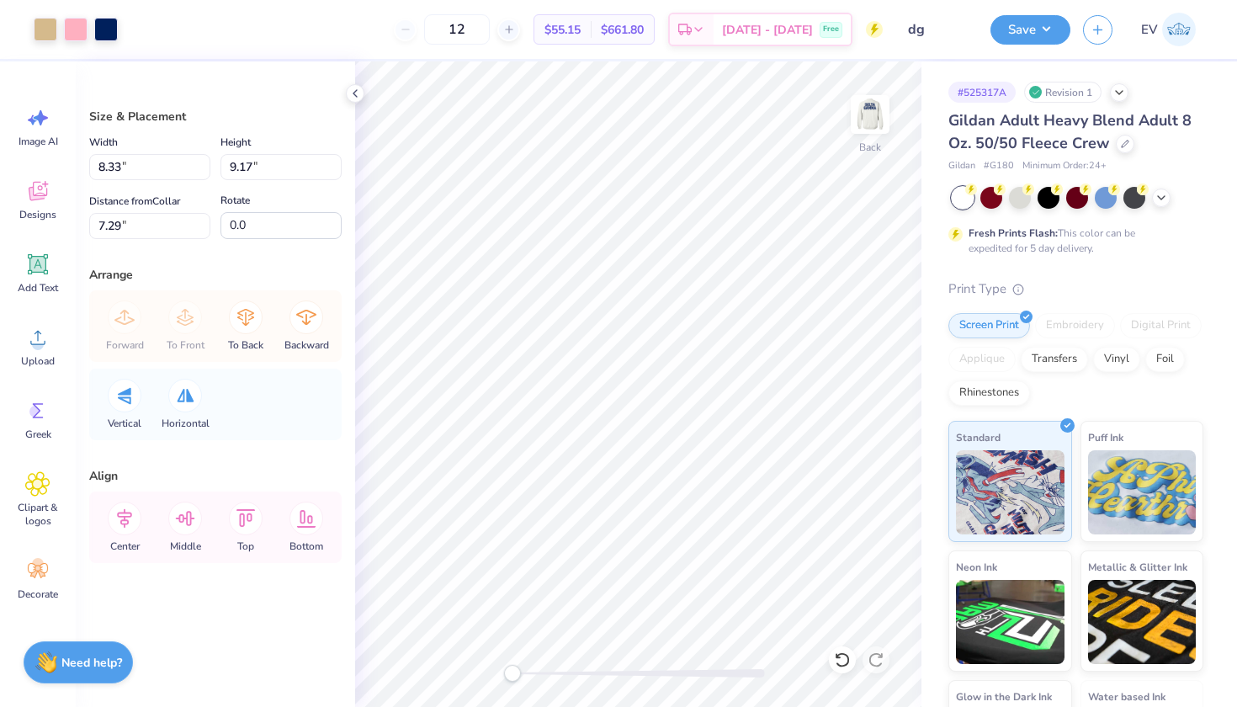
type input "1.79"
type input "1.97"
type input "14.49"
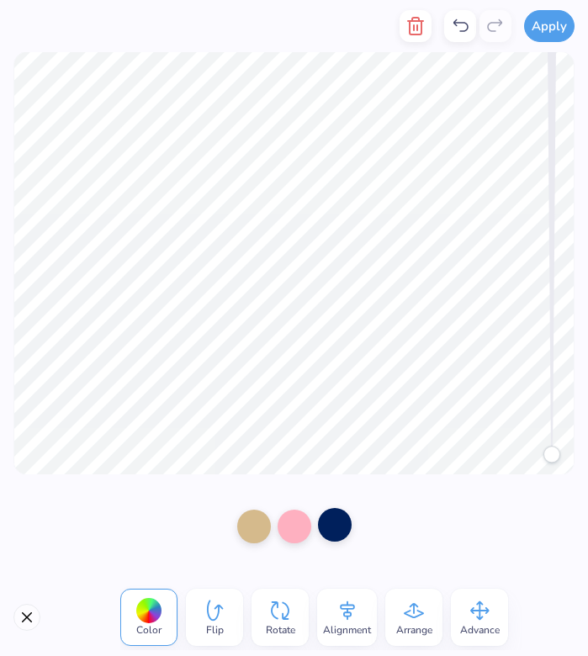
click at [344, 528] on div at bounding box center [335, 525] width 34 height 34
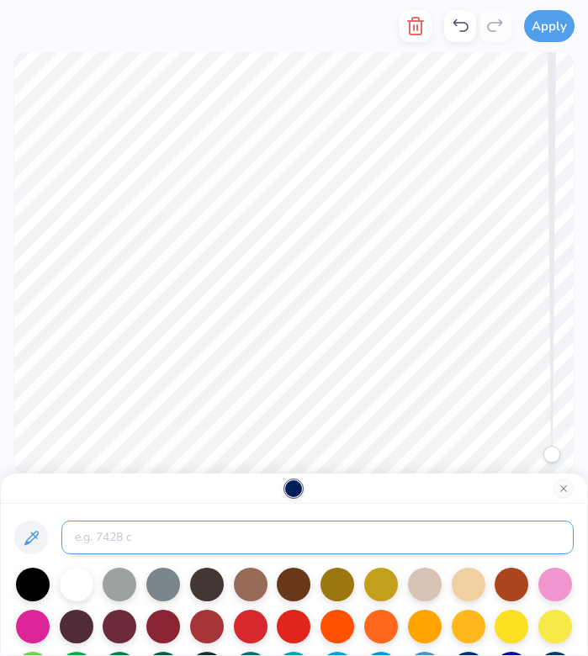
click at [244, 522] on input at bounding box center [317, 538] width 512 height 34
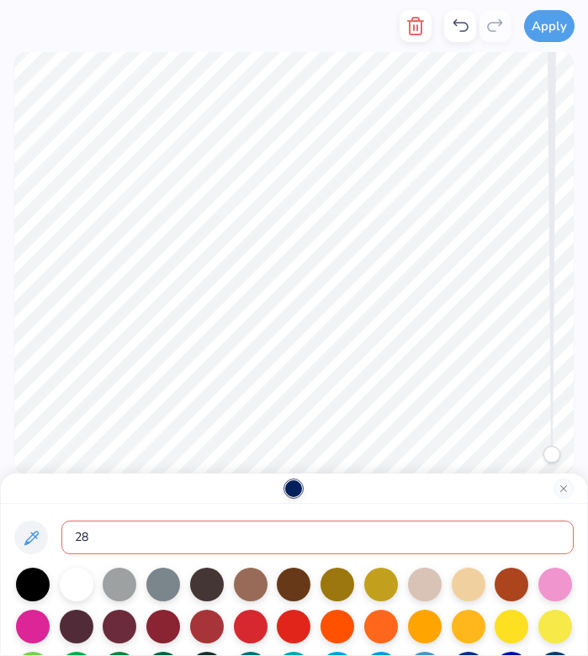
type input "281"
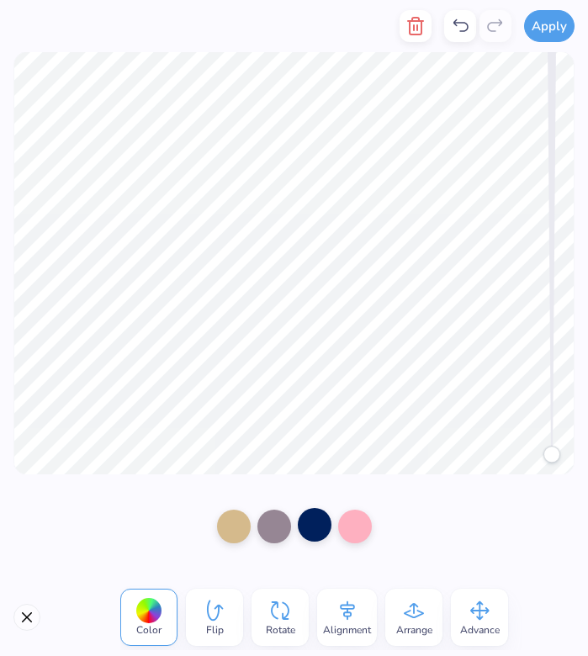
click at [307, 525] on div at bounding box center [315, 525] width 34 height 34
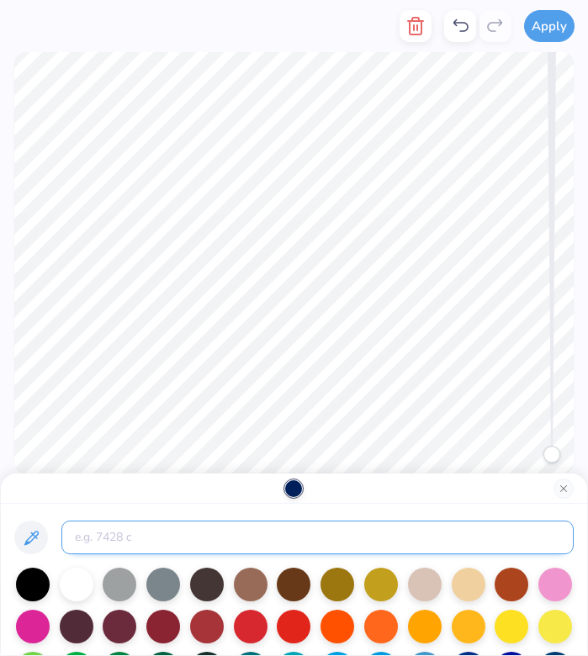
click at [226, 528] on input at bounding box center [317, 538] width 512 height 34
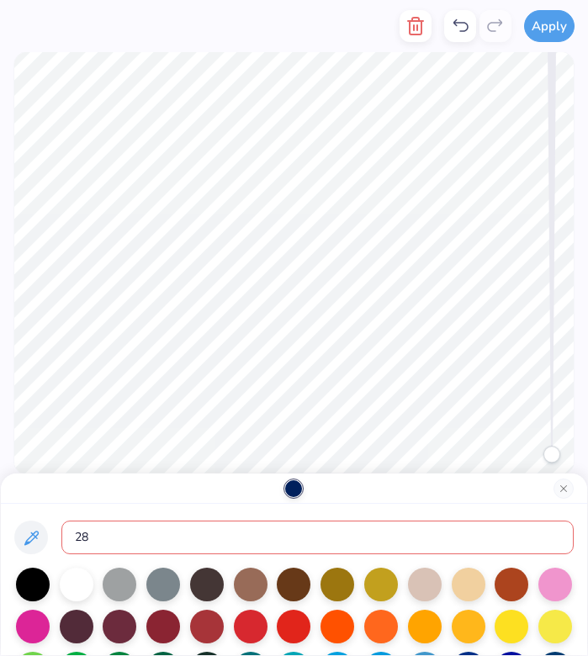
type input "281"
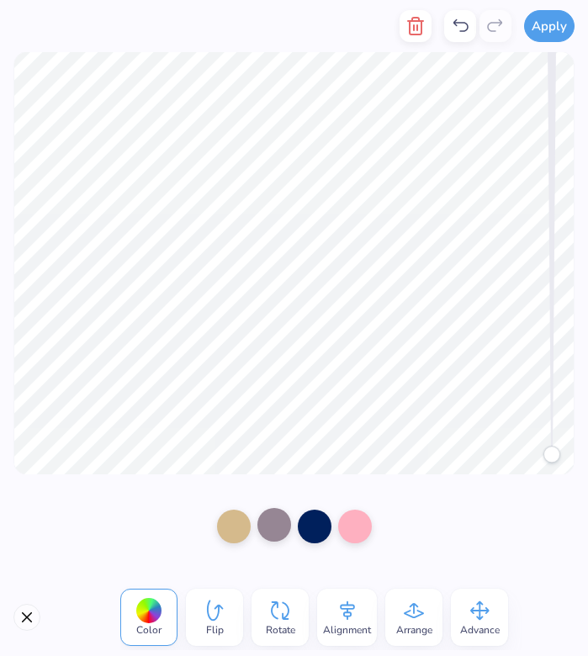
click at [271, 522] on div at bounding box center [274, 525] width 34 height 34
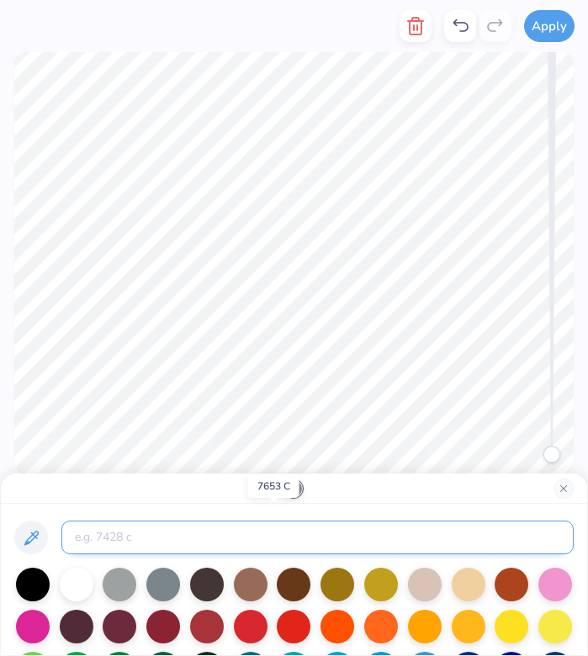
click at [235, 527] on input at bounding box center [317, 538] width 512 height 34
type input "1"
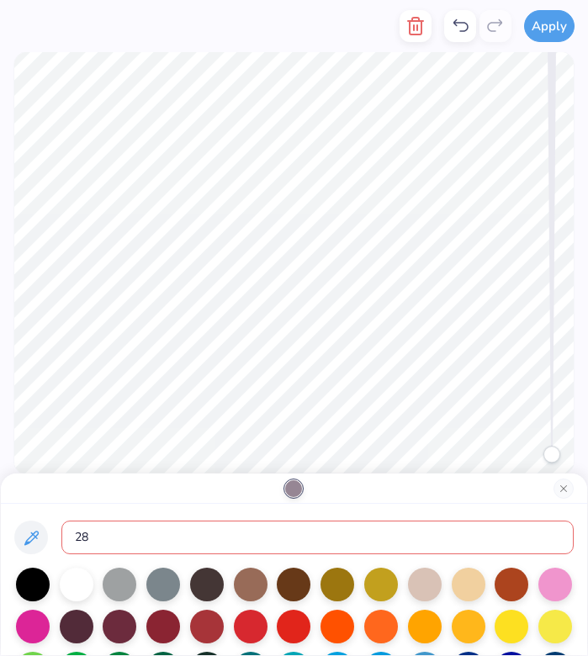
type input "281"
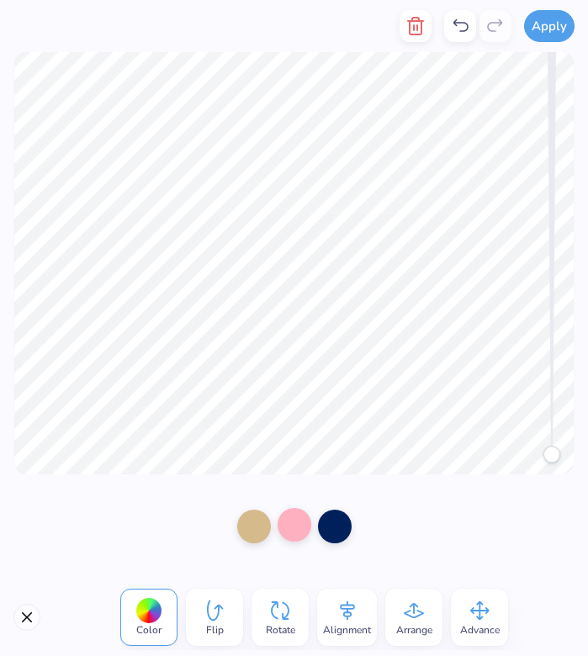
click at [296, 522] on div at bounding box center [295, 525] width 34 height 34
click at [256, 529] on div at bounding box center [254, 525] width 34 height 34
click at [294, 526] on div at bounding box center [295, 525] width 34 height 34
click at [295, 535] on div at bounding box center [295, 525] width 34 height 34
click at [336, 535] on div at bounding box center [335, 525] width 34 height 34
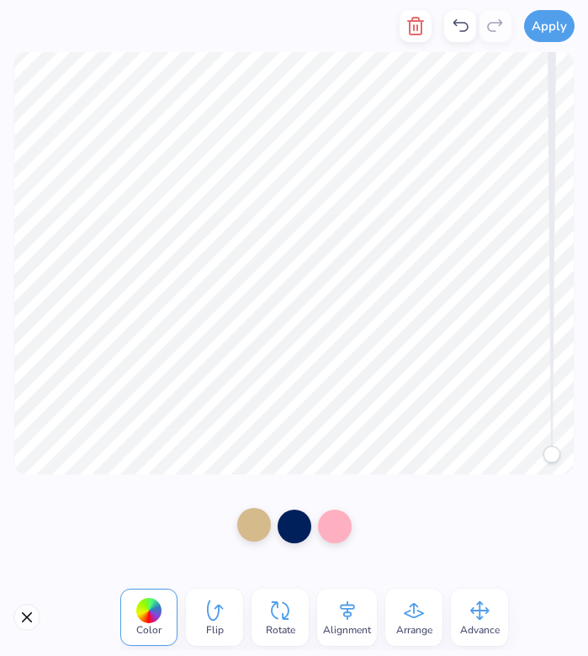
click at [261, 535] on div at bounding box center [254, 525] width 34 height 34
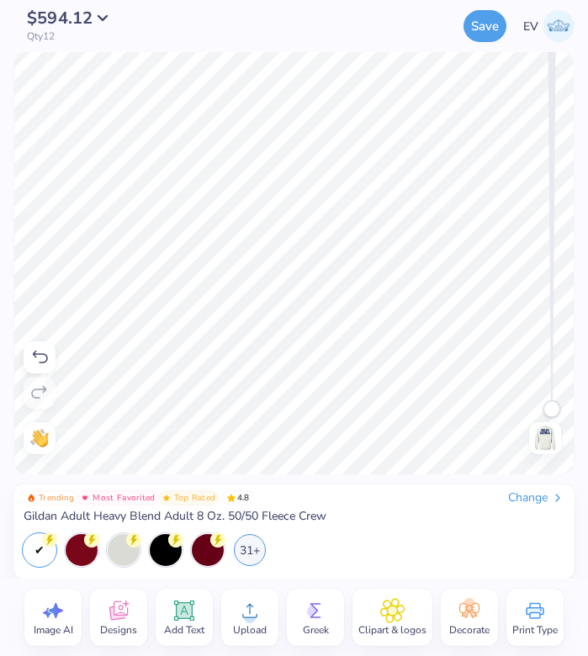
click at [558, 443] on img at bounding box center [545, 438] width 27 height 27
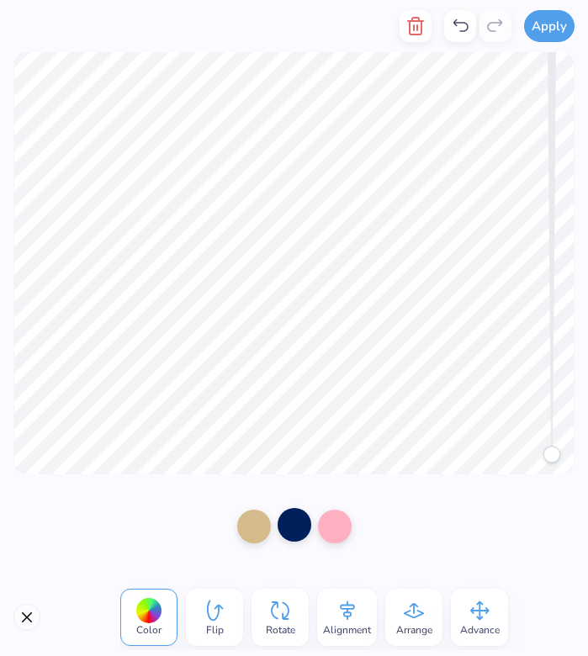
click at [284, 529] on div at bounding box center [295, 525] width 34 height 34
click at [325, 535] on div at bounding box center [335, 525] width 34 height 34
click at [261, 518] on div at bounding box center [254, 525] width 34 height 34
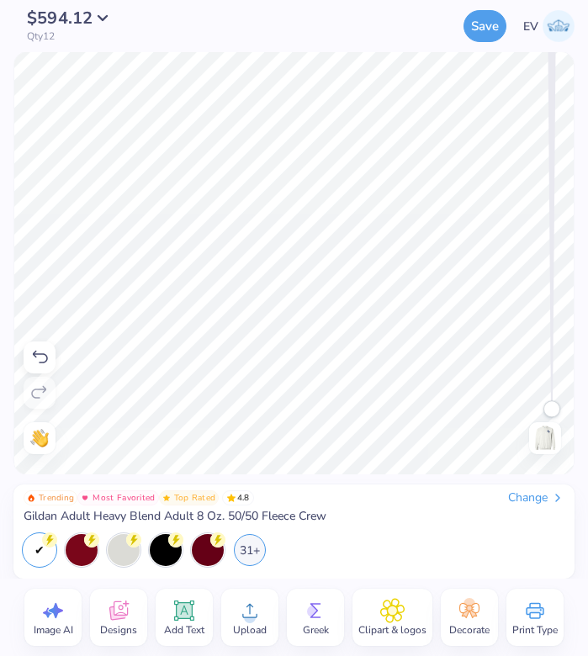
click at [548, 449] on img at bounding box center [545, 438] width 27 height 27
click at [556, 447] on img at bounding box center [545, 438] width 27 height 27
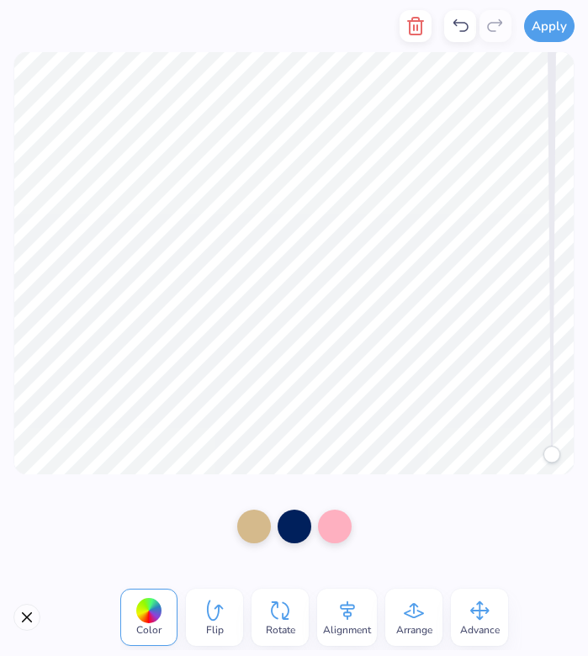
click at [271, 537] on div at bounding box center [294, 526] width 141 height 47
click at [267, 534] on div at bounding box center [254, 525] width 34 height 34
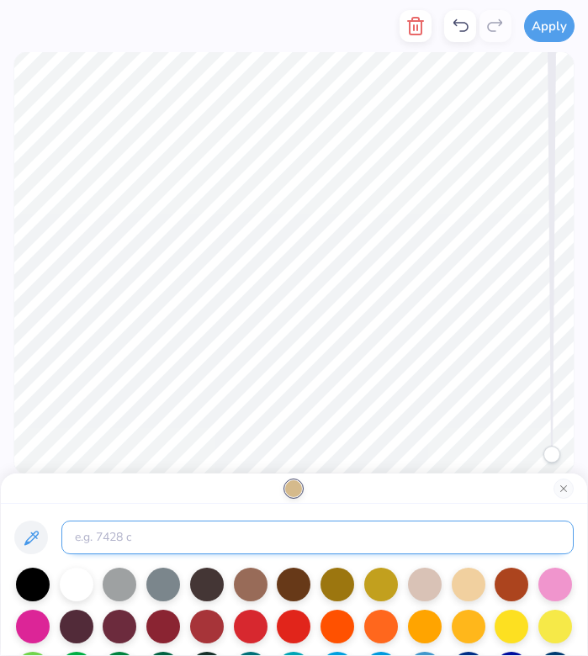
click at [174, 546] on input at bounding box center [317, 538] width 512 height 34
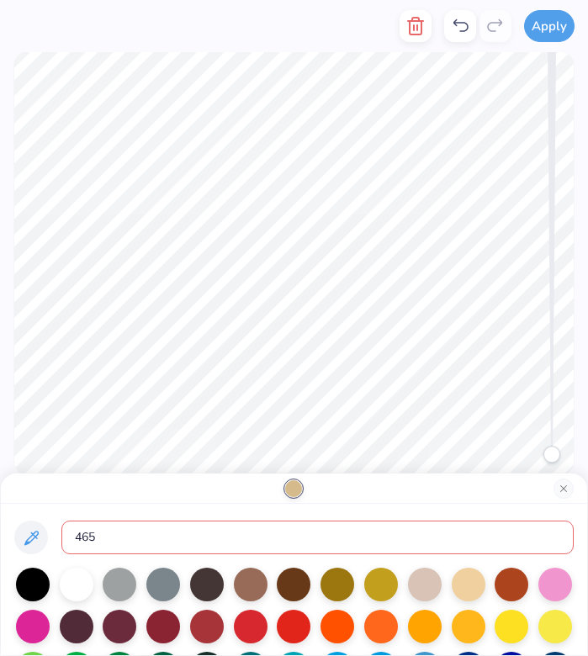
type input "465"
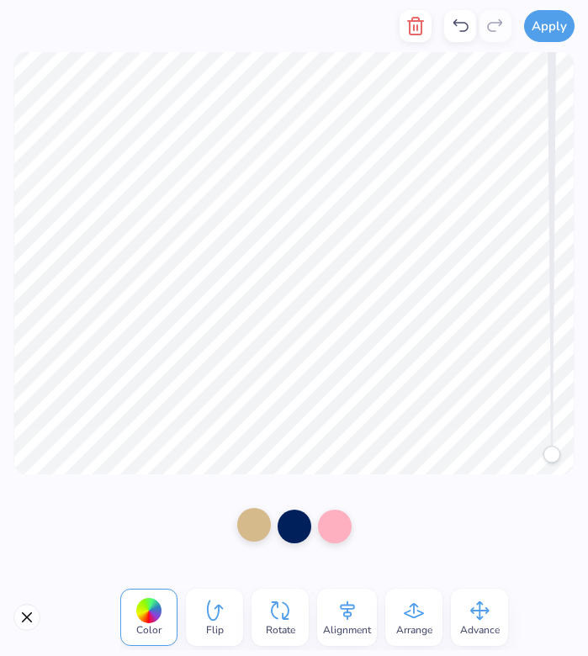
click at [268, 534] on div at bounding box center [254, 525] width 34 height 34
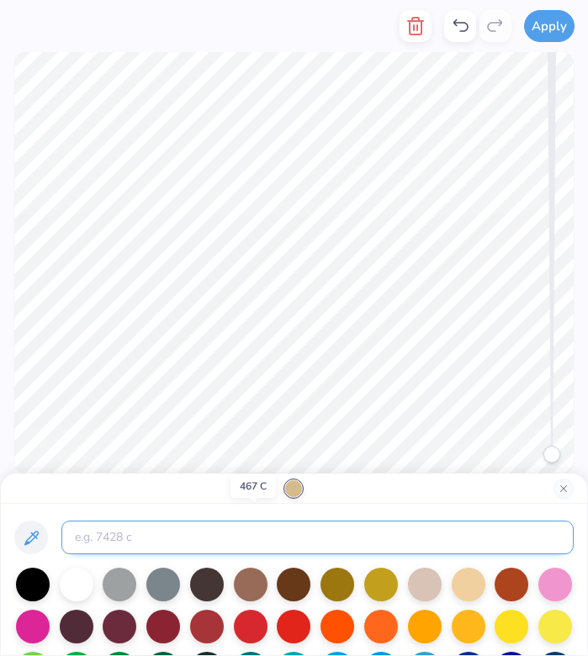
click at [187, 530] on input at bounding box center [317, 538] width 512 height 34
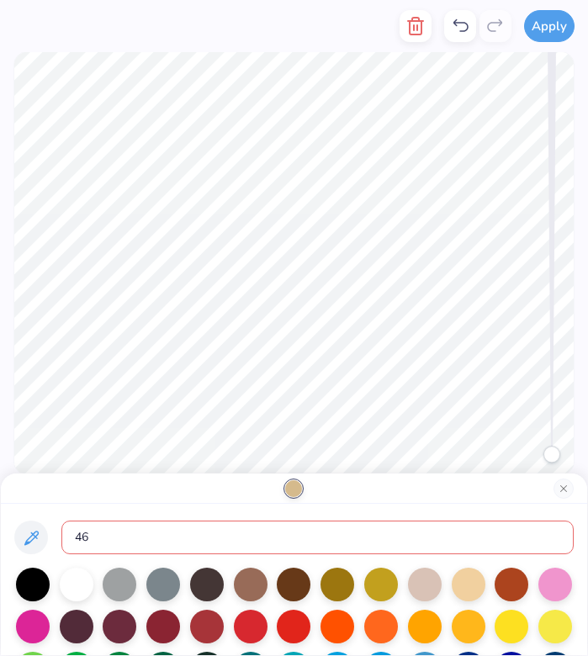
type input "465"
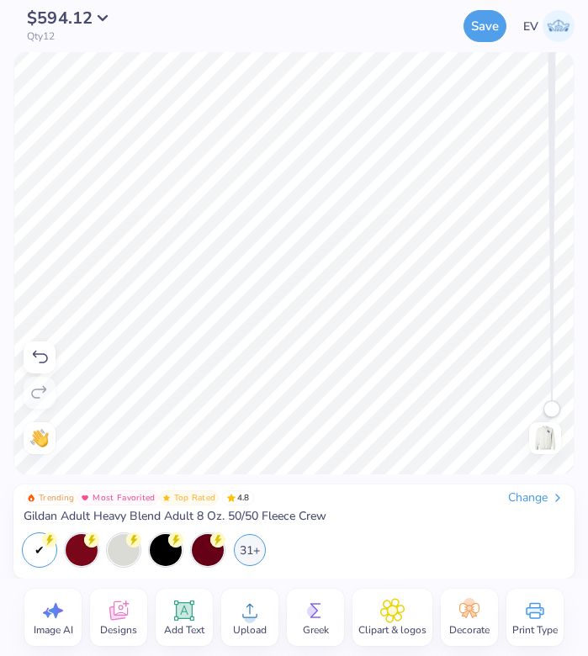
click at [534, 435] on img at bounding box center [545, 438] width 27 height 27
click at [555, 449] on img at bounding box center [545, 438] width 27 height 27
click at [536, 437] on img at bounding box center [545, 438] width 27 height 27
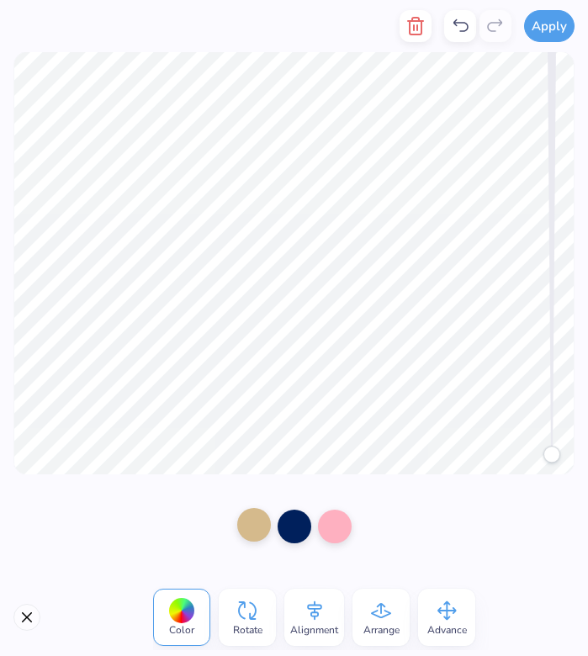
click at [244, 524] on div at bounding box center [254, 525] width 34 height 34
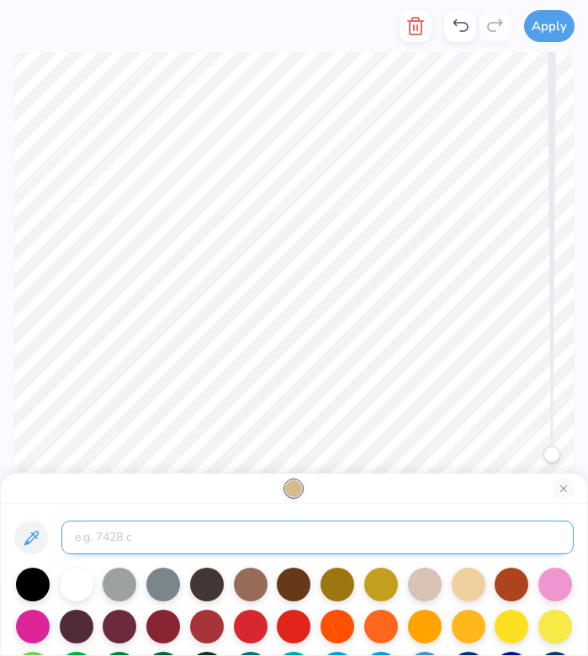
click at [221, 527] on input at bounding box center [317, 538] width 512 height 34
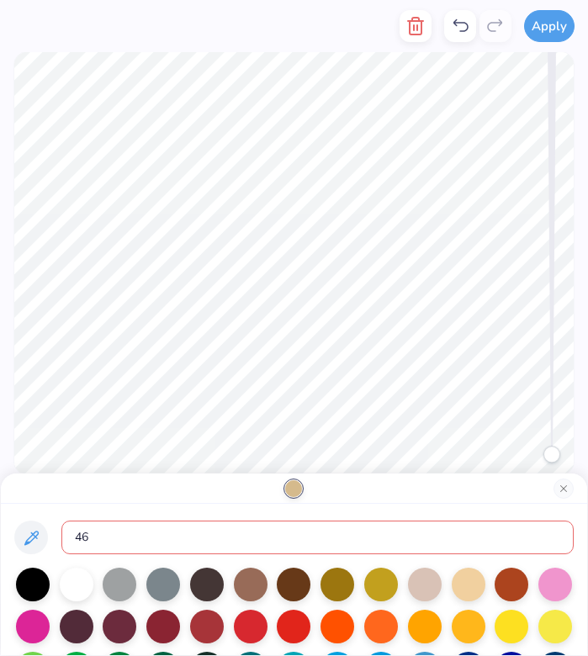
type input "465"
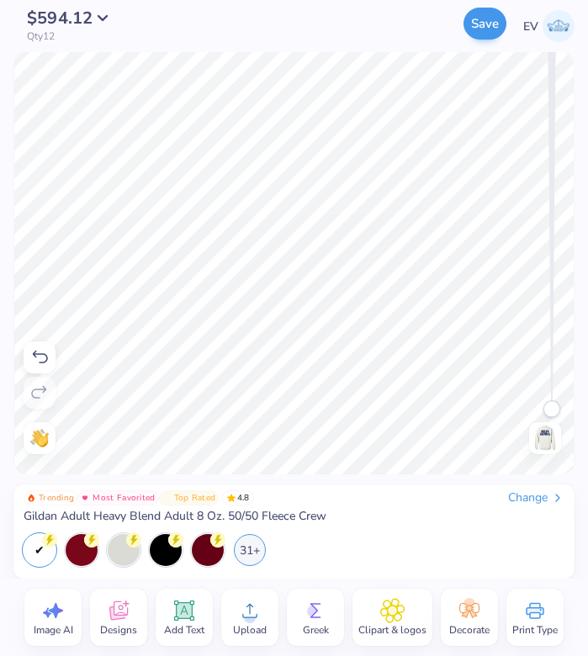
click at [485, 31] on button "Save" at bounding box center [485, 24] width 43 height 32
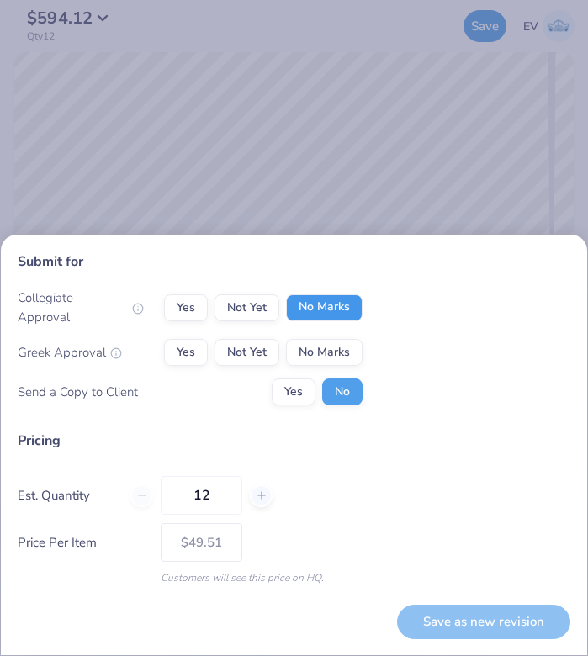
click at [335, 321] on button "No Marks" at bounding box center [324, 308] width 77 height 27
click at [268, 350] on button "Not Yet" at bounding box center [247, 352] width 65 height 27
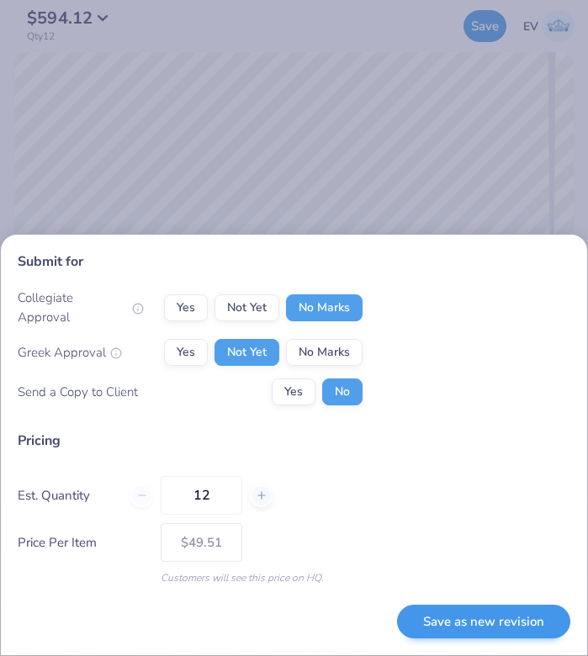
click at [474, 629] on button "Save as new revision" at bounding box center [483, 622] width 173 height 35
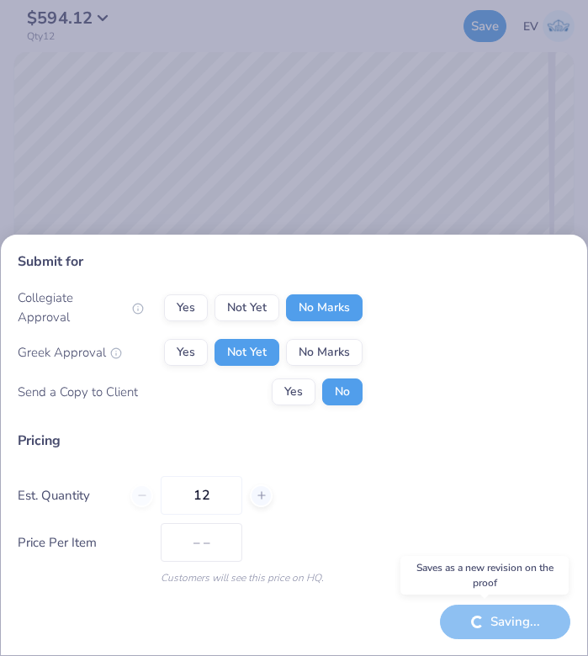
type input "$49.51"
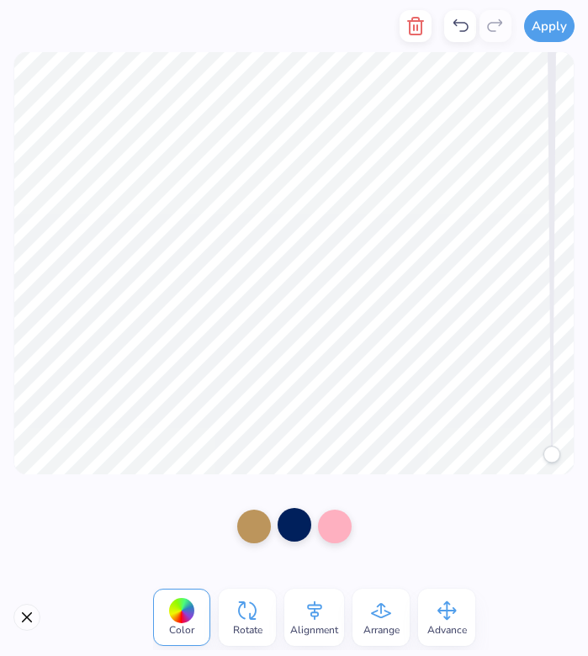
click at [290, 515] on div at bounding box center [295, 525] width 34 height 34
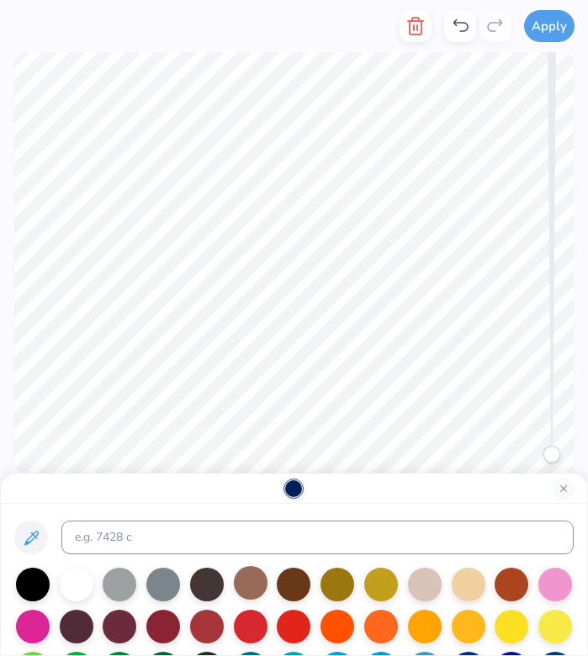
scroll to position [114, 0]
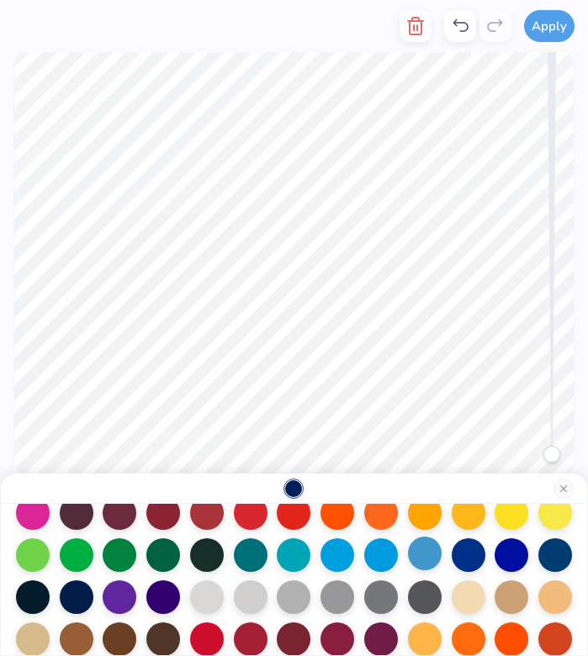
click at [418, 550] on div at bounding box center [425, 554] width 34 height 34
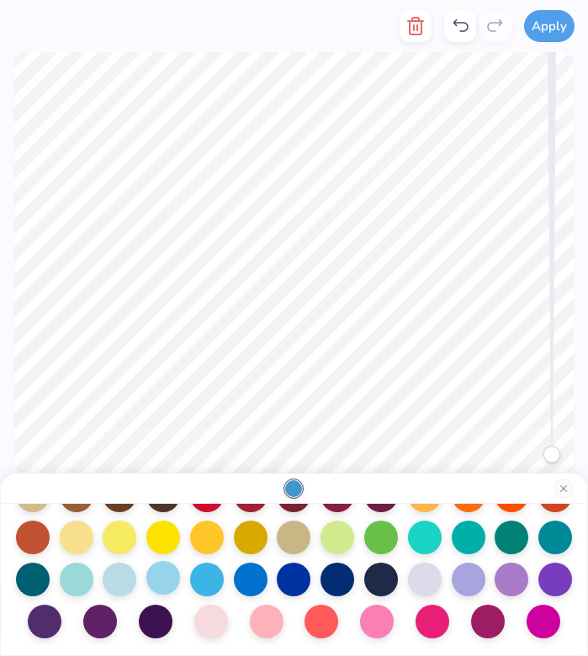
scroll to position [260, 0]
click at [122, 577] on div at bounding box center [120, 578] width 34 height 34
click at [153, 578] on div at bounding box center [163, 578] width 34 height 34
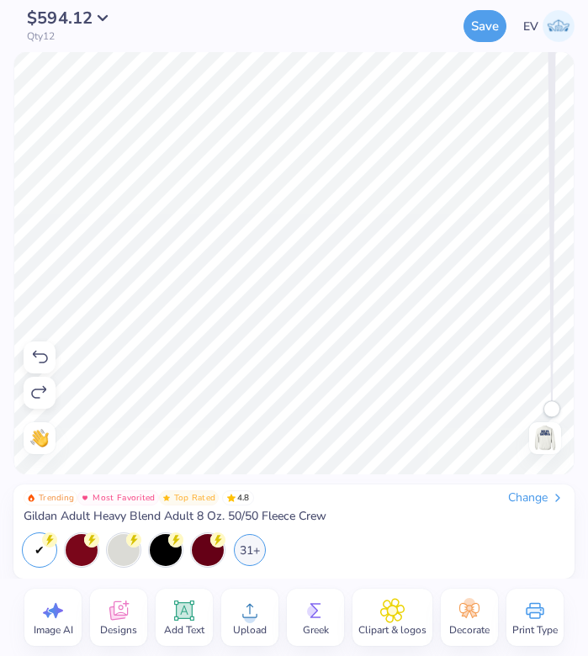
click at [534, 422] on div at bounding box center [545, 438] width 32 height 32
click at [556, 24] on img at bounding box center [559, 26] width 32 height 32
